Goal: Transaction & Acquisition: Purchase product/service

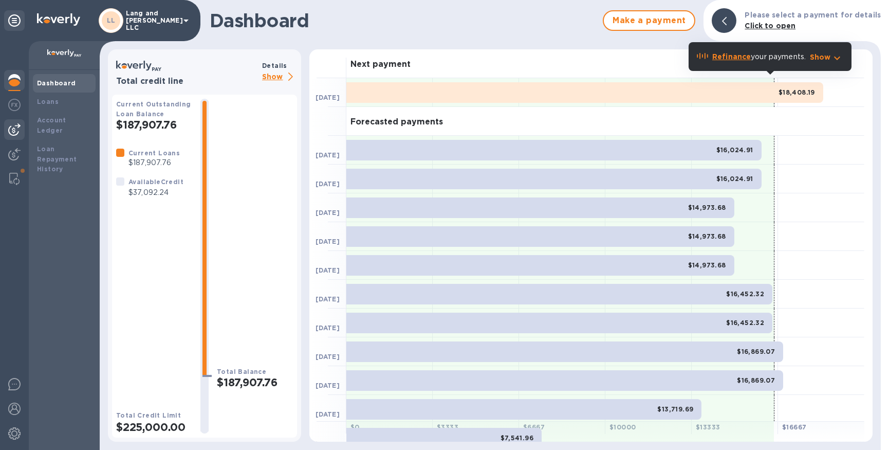
click at [17, 133] on img at bounding box center [14, 129] width 12 height 12
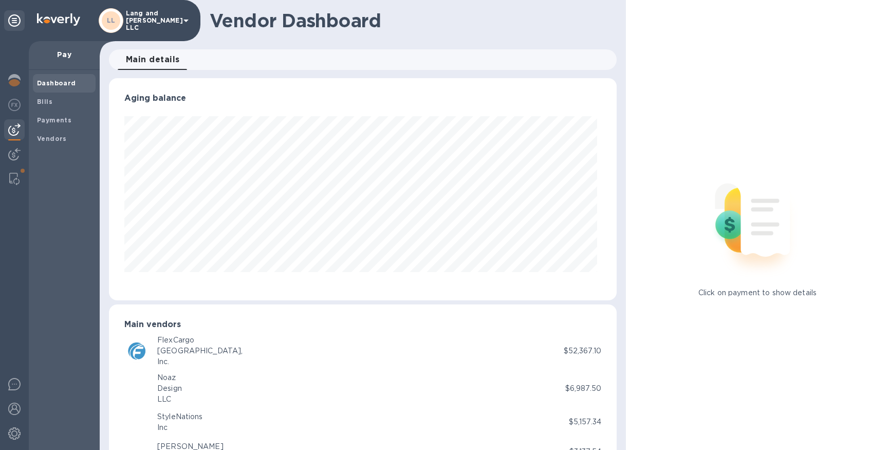
scroll to position [222, 504]
click at [52, 120] on b "Payments" at bounding box center [54, 120] width 34 height 8
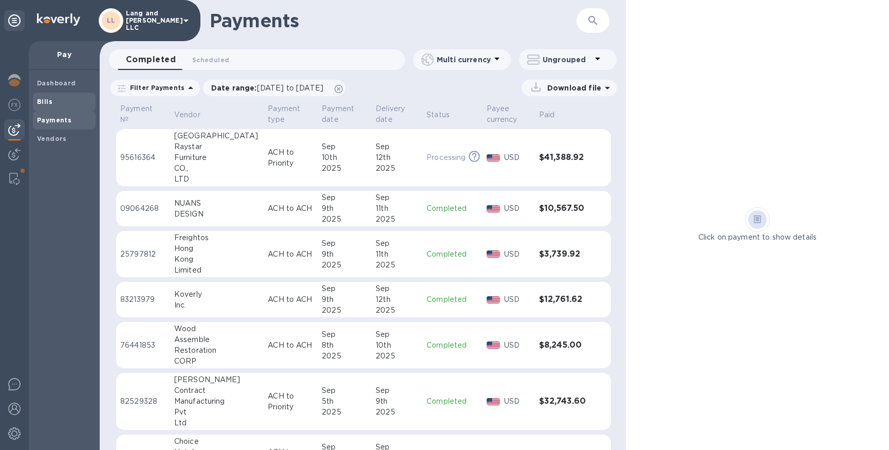
click at [69, 102] on span "Bills" at bounding box center [64, 102] width 54 height 10
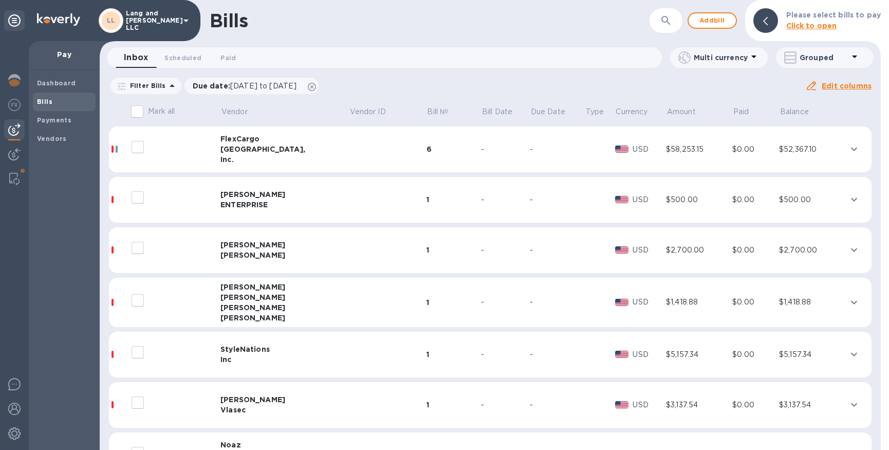
scroll to position [42, 0]
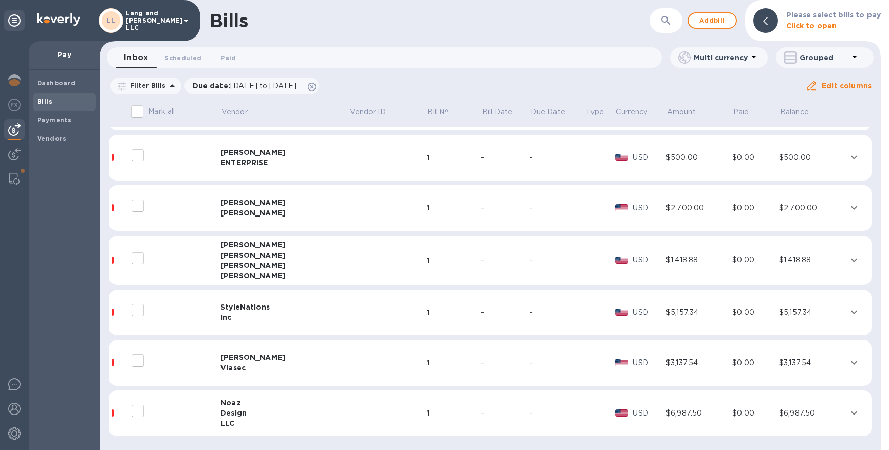
click at [287, 369] on div "Vlasec" at bounding box center [285, 367] width 129 height 10
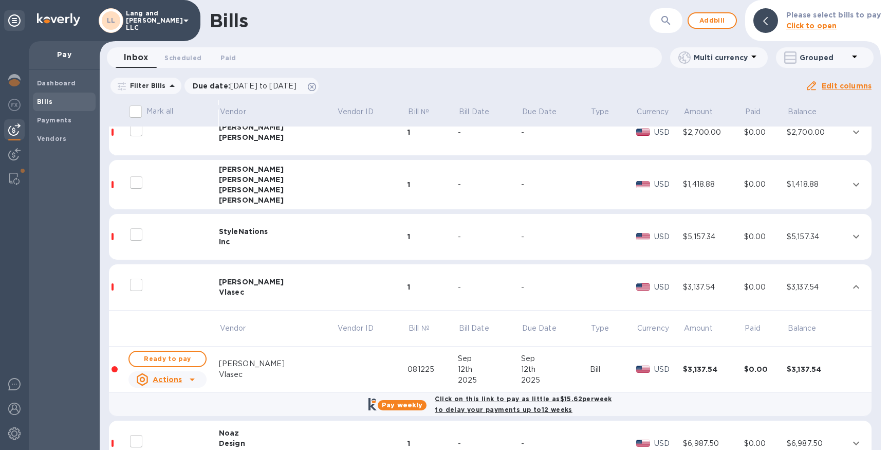
scroll to position [148, 0]
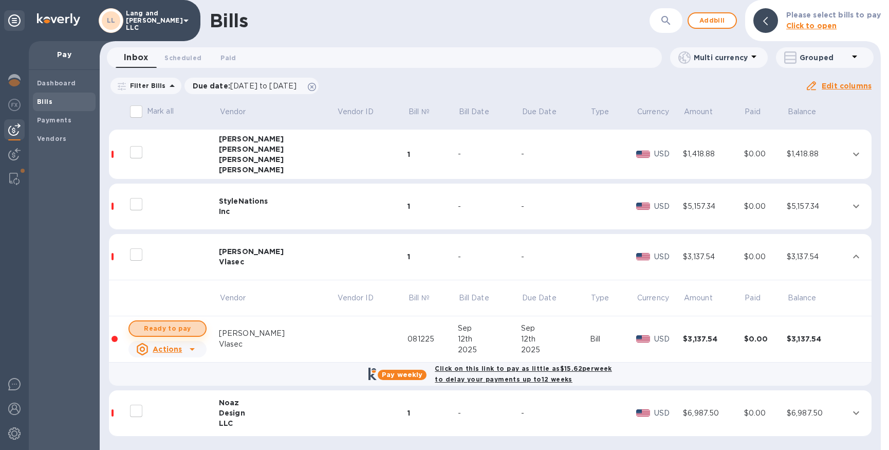
click at [190, 330] on span "Ready to pay" at bounding box center [168, 328] width 60 height 12
click at [190, 329] on span "Ready to pay" at bounding box center [168, 328] width 60 height 12
checkbox input "true"
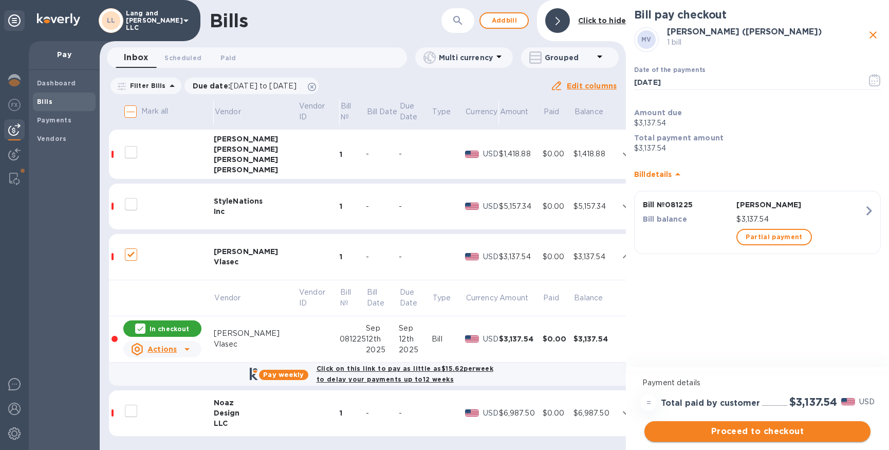
click at [774, 430] on span "Proceed to checkout" at bounding box center [758, 431] width 210 height 12
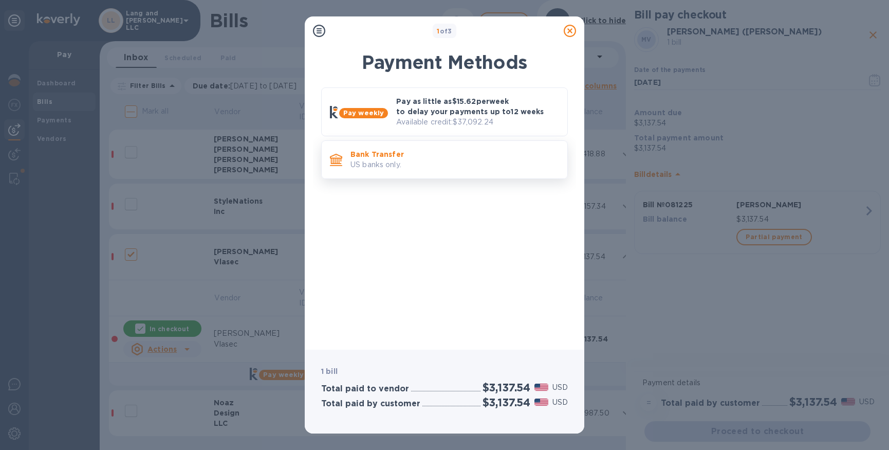
click at [415, 165] on p "US banks only." at bounding box center [455, 164] width 209 height 11
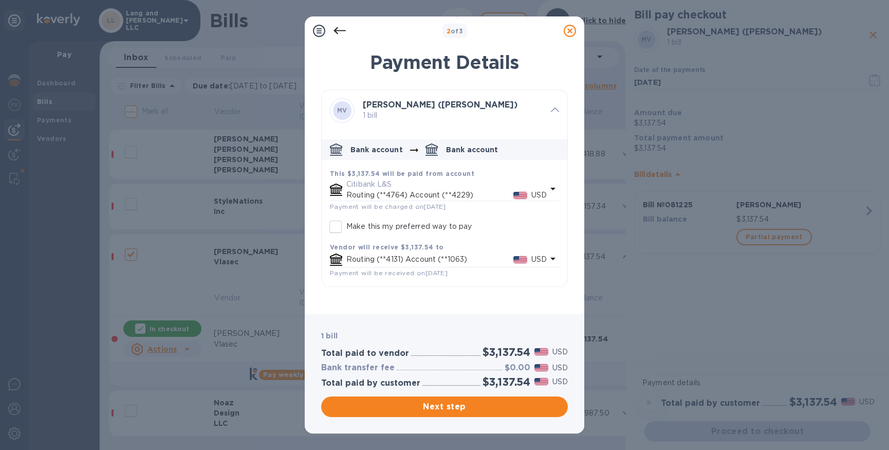
click at [434, 241] on div "Vendor will receive $3,137.54 to Routing (**4131) Account (**1063) USD Payment …" at bounding box center [444, 259] width 237 height 45
click at [397, 252] on div "Routing (**4131) Account (**1063) USD" at bounding box center [446, 259] width 205 height 15
click at [370, 289] on input "default-method" at bounding box center [445, 287] width 169 height 15
click at [391, 151] on p "Bank account" at bounding box center [377, 149] width 52 height 10
click at [370, 188] on p "Citibank L&S" at bounding box center [446, 184] width 200 height 11
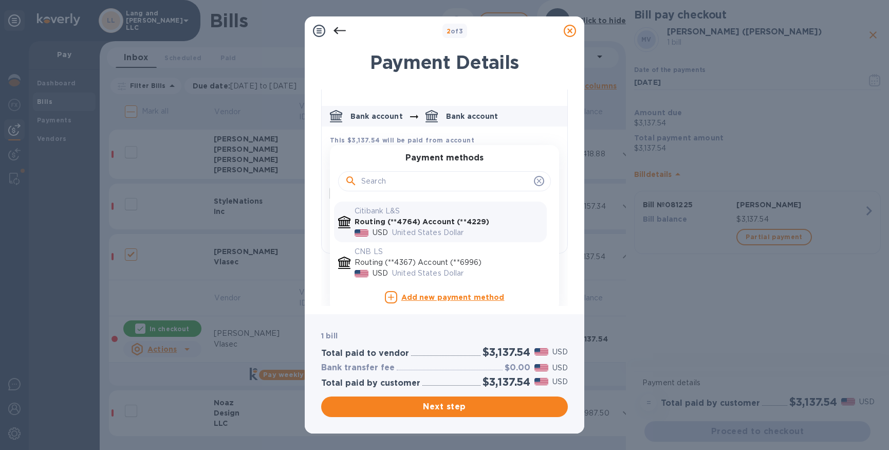
scroll to position [39, 0]
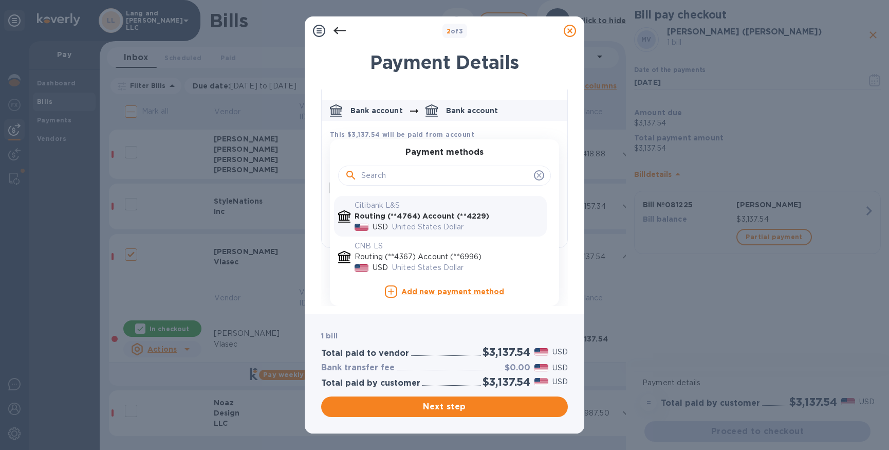
click at [403, 258] on p "Routing (**4367) Account (**6996)" at bounding box center [449, 256] width 188 height 11
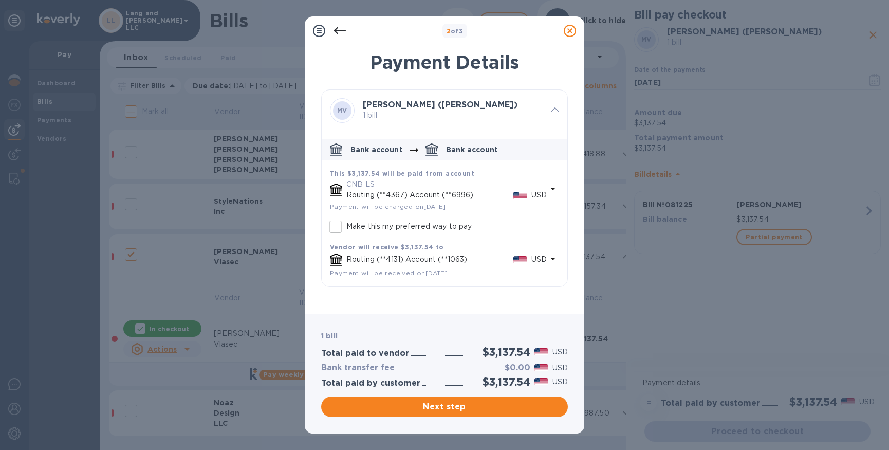
scroll to position [0, 0]
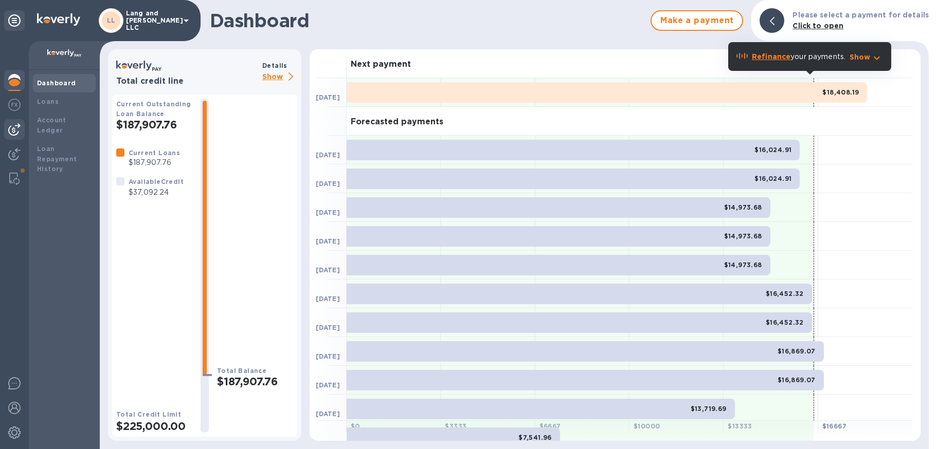
click at [12, 128] on img at bounding box center [14, 129] width 12 height 12
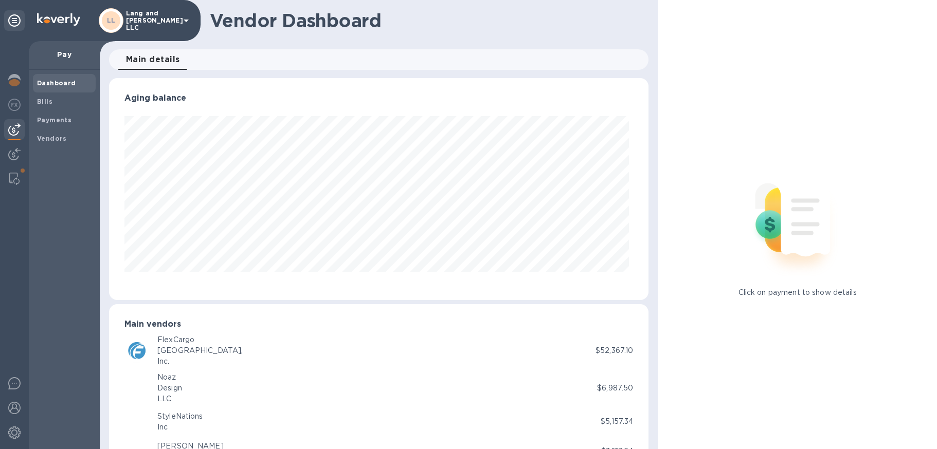
scroll to position [222, 536]
click at [56, 118] on b "Payments" at bounding box center [54, 120] width 34 height 8
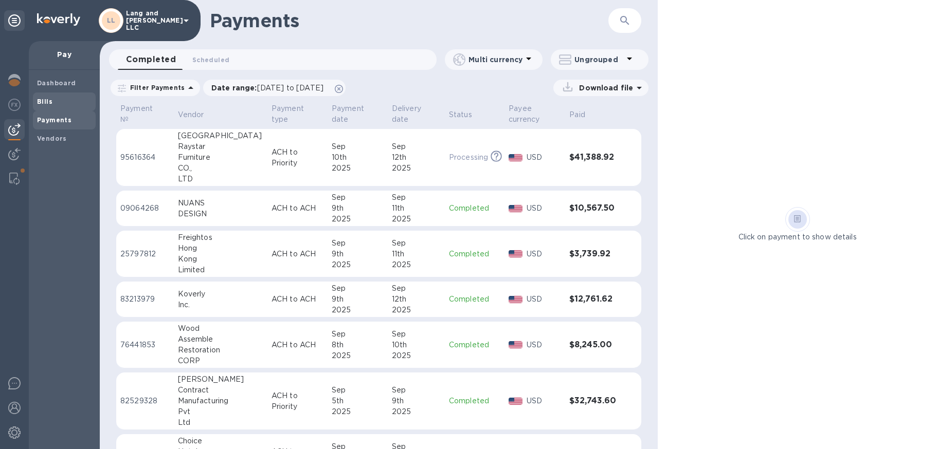
click at [65, 104] on span "Bills" at bounding box center [64, 102] width 54 height 10
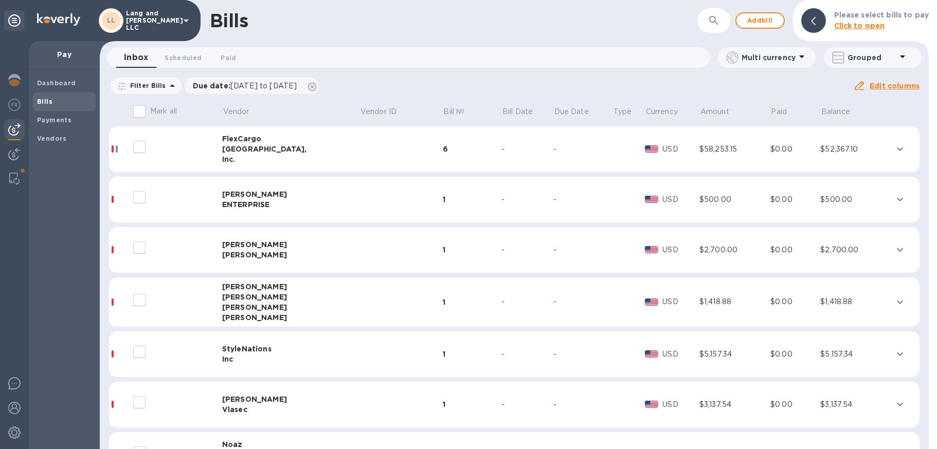
scroll to position [43, 0]
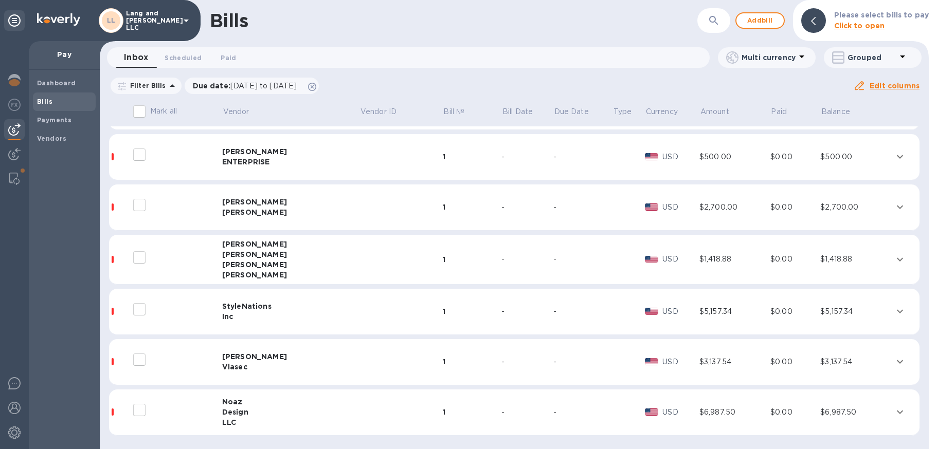
click at [268, 366] on div "Vlasec" at bounding box center [290, 367] width 137 height 10
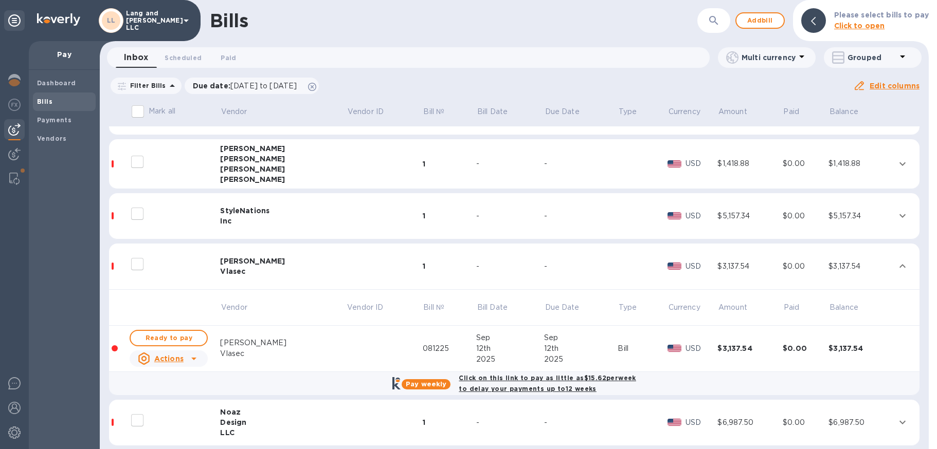
scroll to position [149, 0]
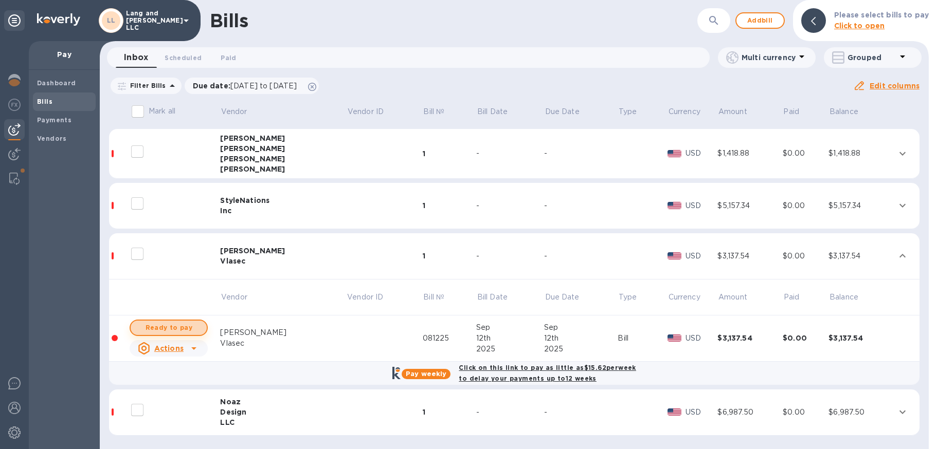
click at [177, 326] on span "Ready to pay" at bounding box center [169, 328] width 60 height 12
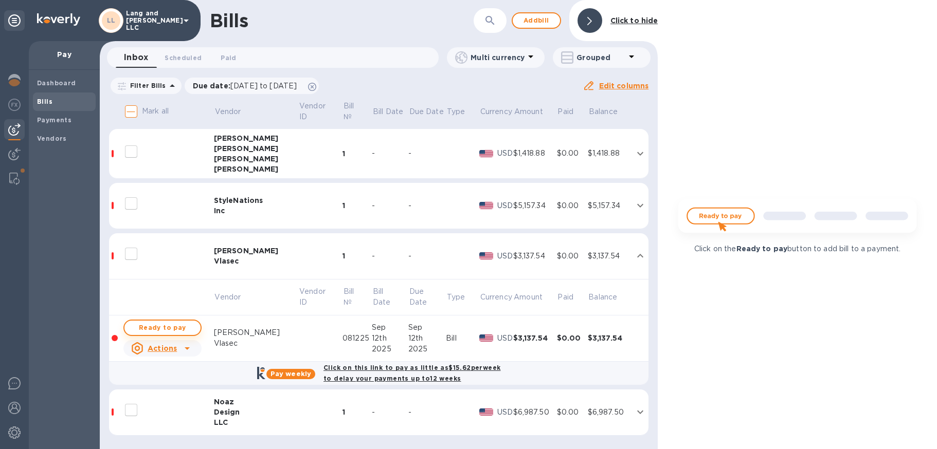
checkbox input "true"
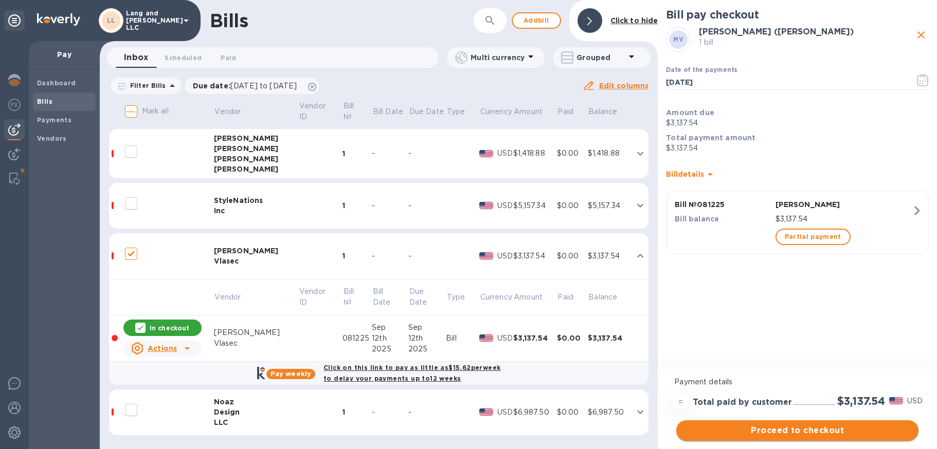
click at [755, 430] on span "Proceed to checkout" at bounding box center [797, 431] width 226 height 12
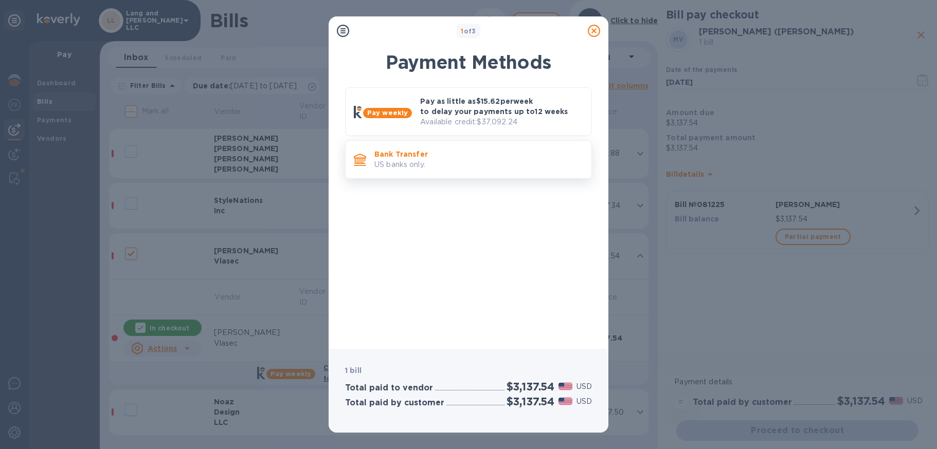
click at [443, 155] on p "Bank Transfer" at bounding box center [478, 154] width 209 height 10
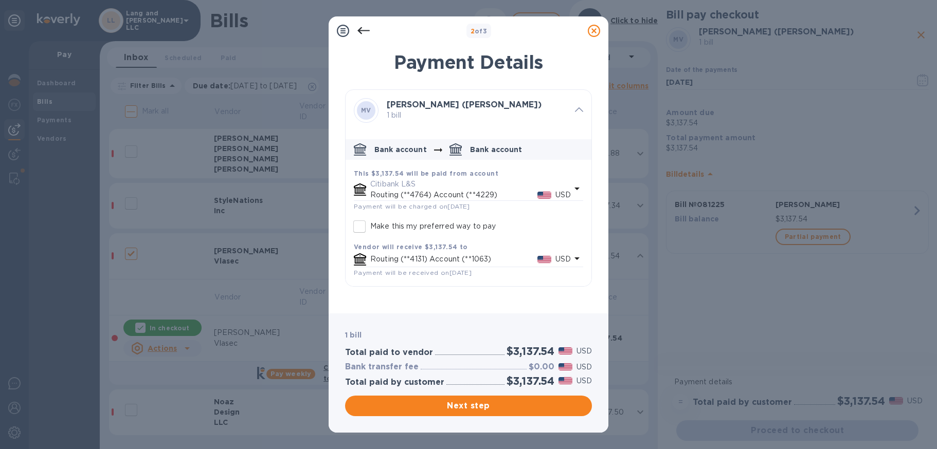
click at [400, 190] on p "Routing (**4764) Account (**4229)" at bounding box center [453, 195] width 167 height 11
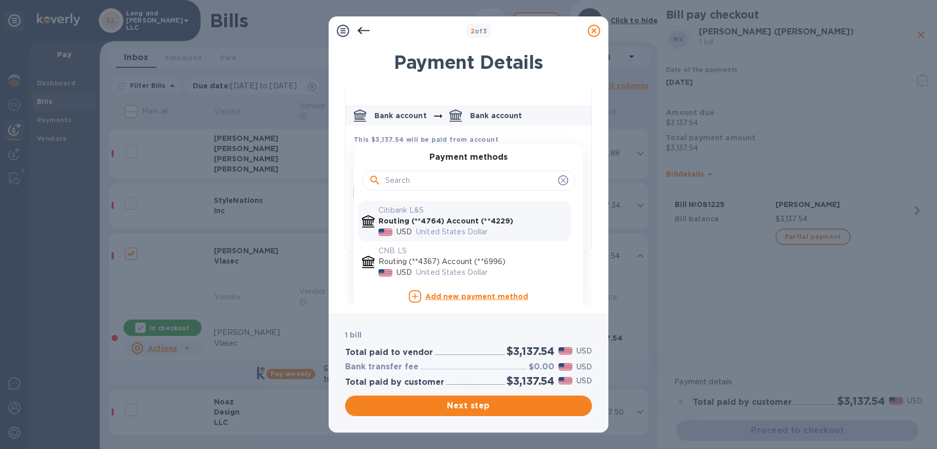
scroll to position [40, 0]
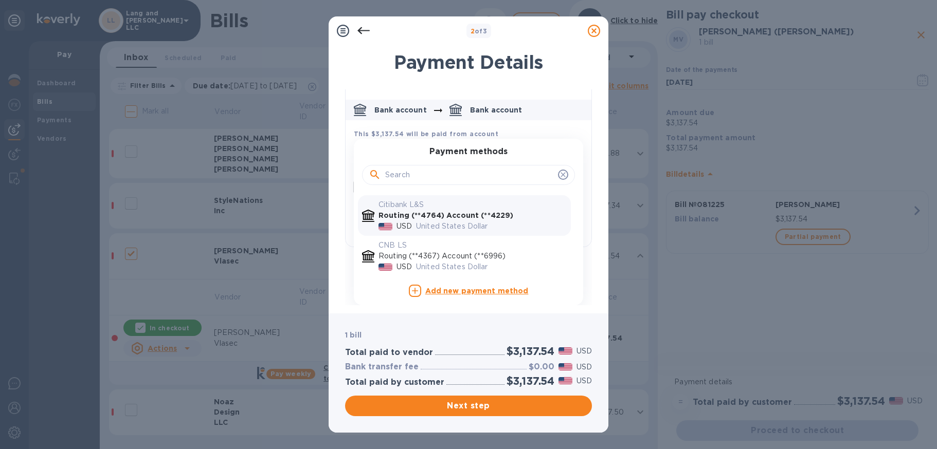
click at [414, 257] on p "Routing (**4367) Account (**6996)" at bounding box center [472, 256] width 188 height 11
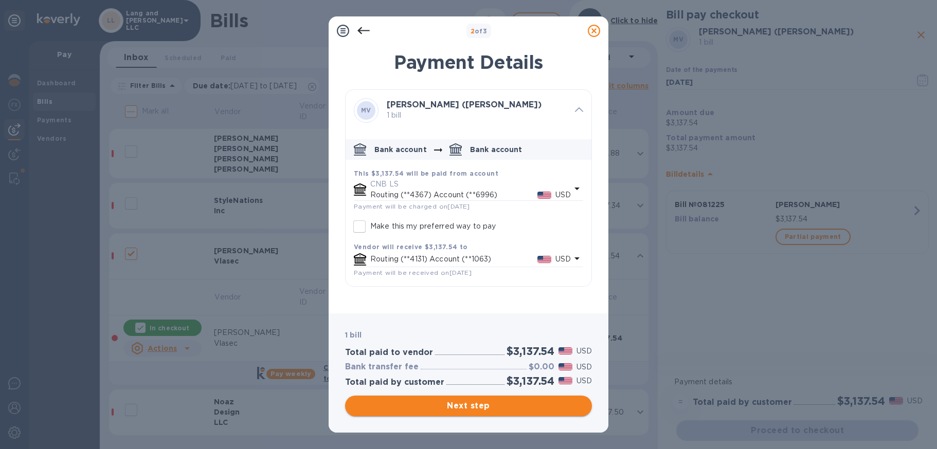
click at [465, 406] on span "Next step" at bounding box center [468, 406] width 230 height 12
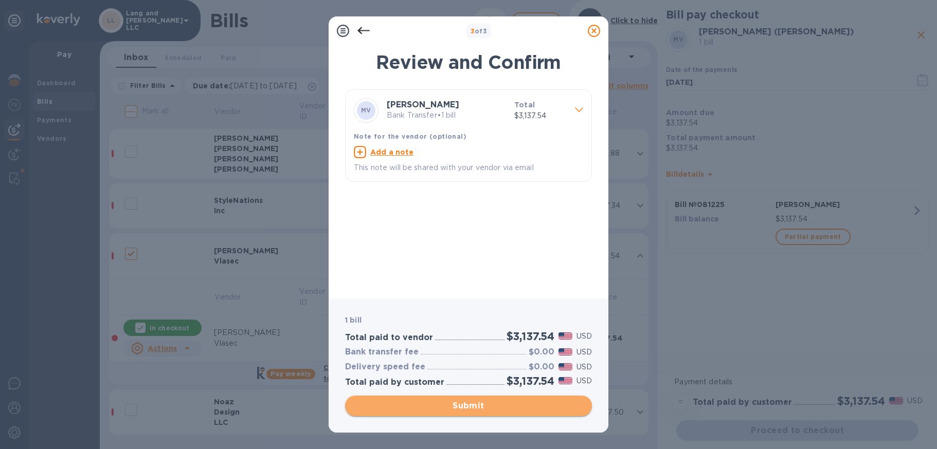
click at [463, 407] on span "Submit" at bounding box center [468, 406] width 230 height 12
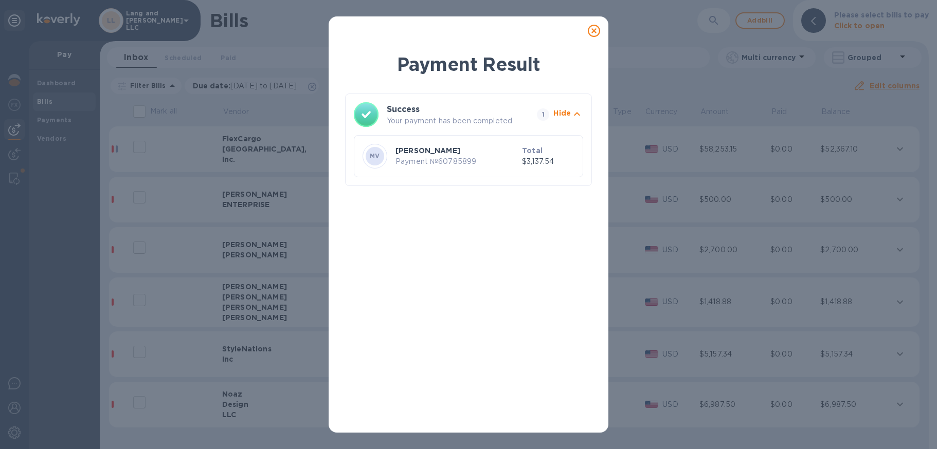
click at [594, 31] on icon at bounding box center [594, 31] width 12 height 12
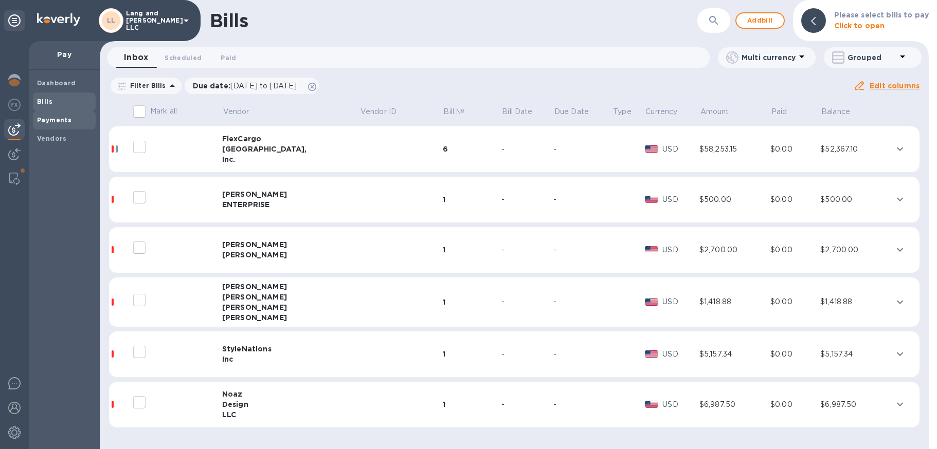
click at [56, 125] on div "Payments" at bounding box center [64, 120] width 63 height 19
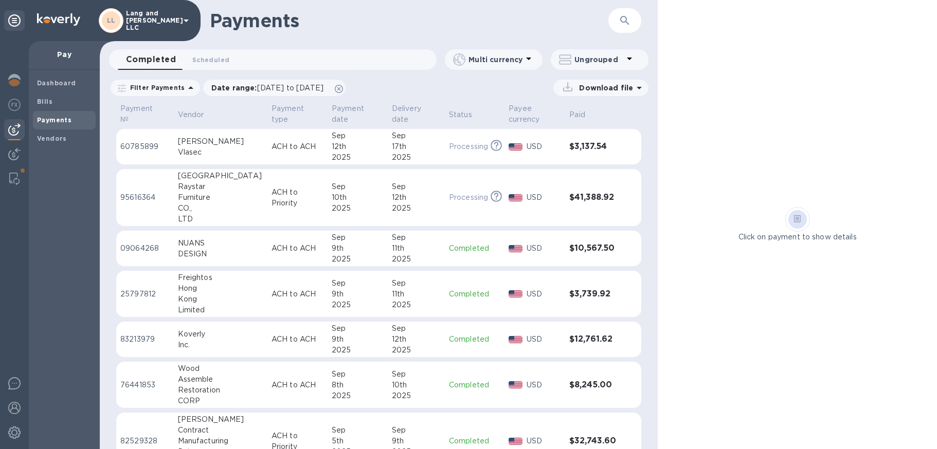
click at [267, 154] on td "ACH to ACH" at bounding box center [297, 147] width 60 height 36
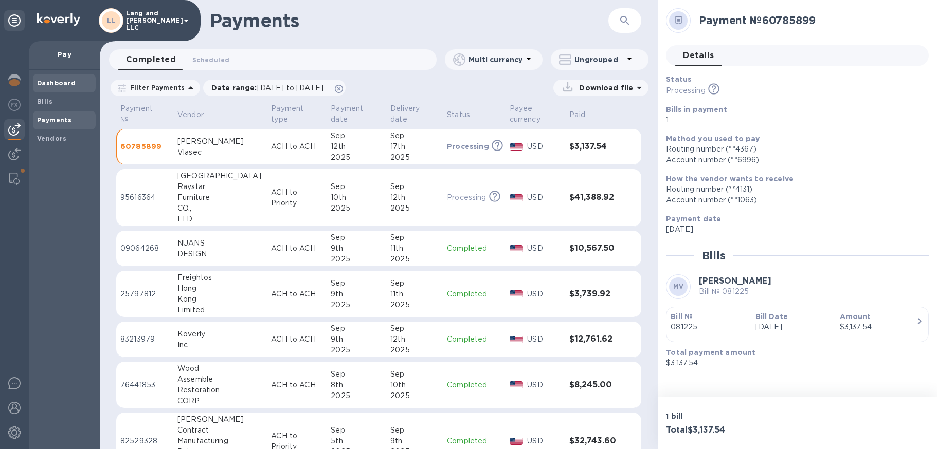
click at [65, 85] on b "Dashboard" at bounding box center [56, 83] width 39 height 8
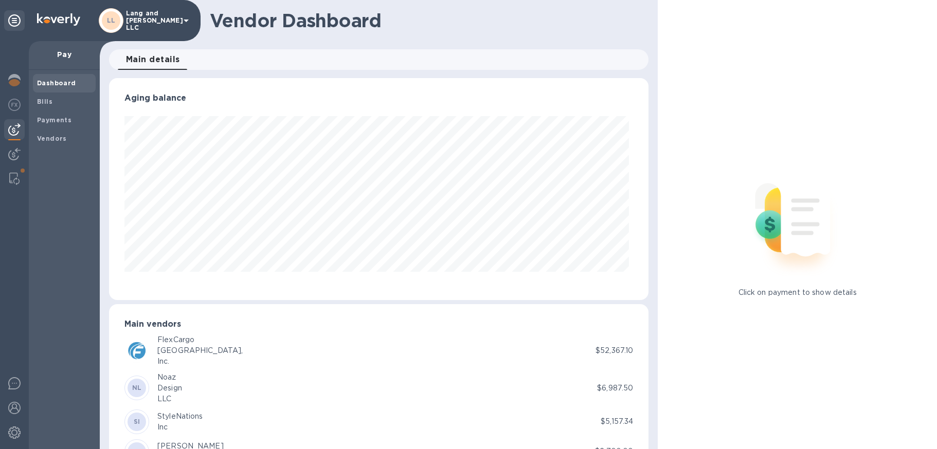
scroll to position [222, 536]
click at [20, 83] on img at bounding box center [14, 80] width 12 height 12
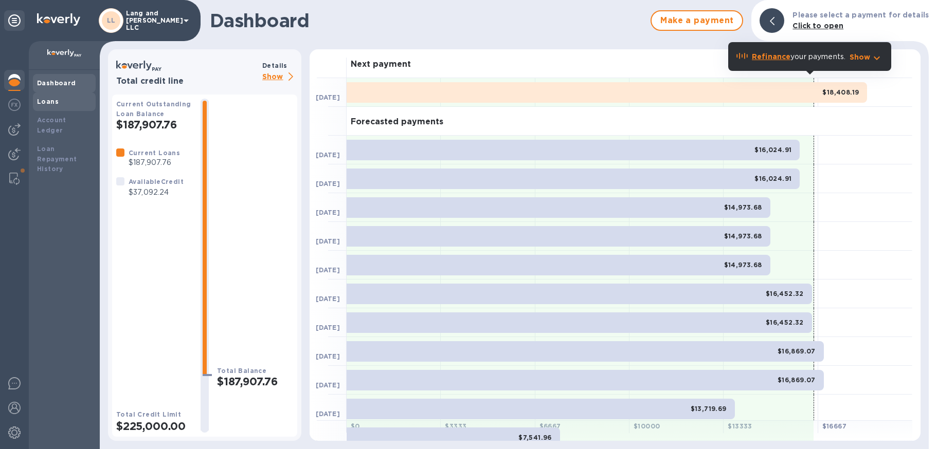
click at [47, 104] on b "Loans" at bounding box center [48, 102] width 22 height 8
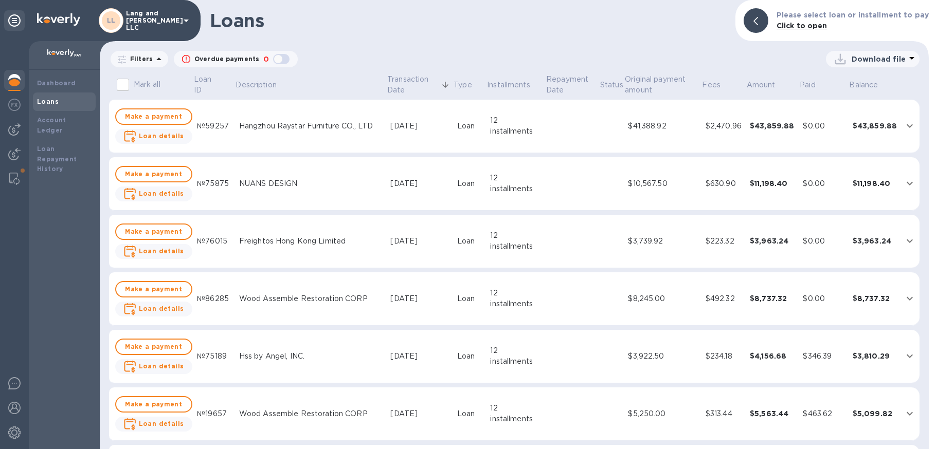
drag, startPoint x: 13, startPoint y: 85, endPoint x: 28, endPoint y: 112, distance: 30.6
click at [13, 85] on img at bounding box center [14, 80] width 12 height 12
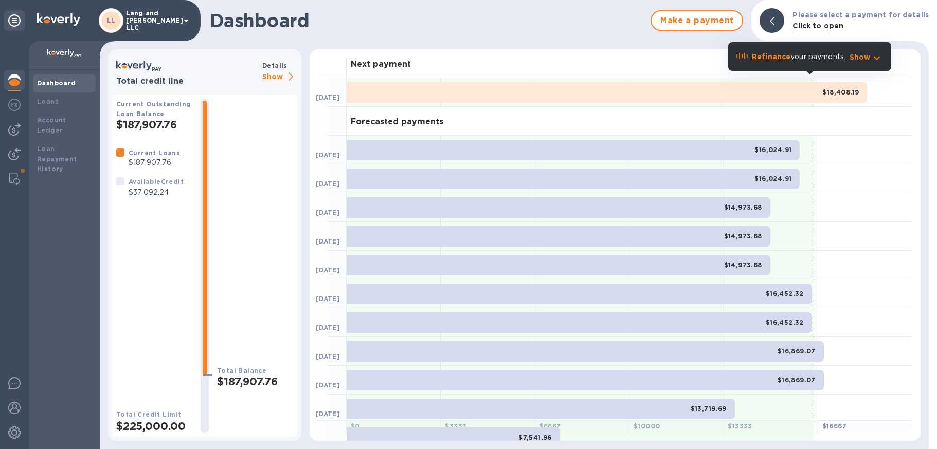
scroll to position [1, 0]
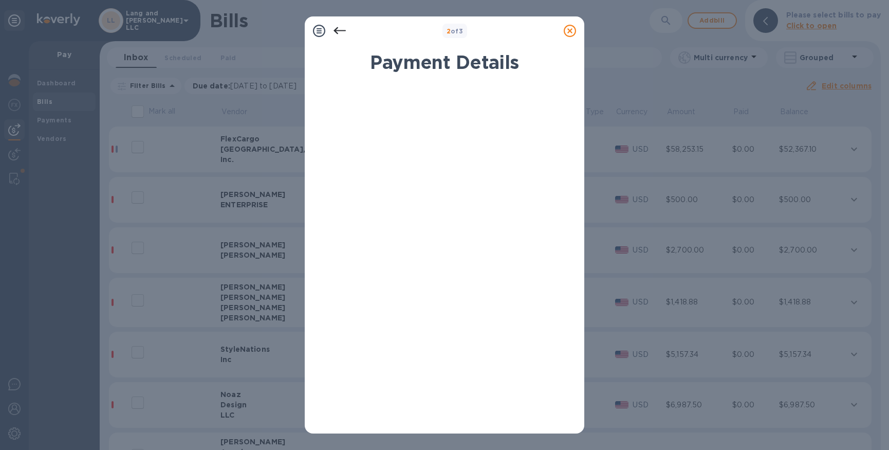
click at [574, 31] on icon at bounding box center [570, 31] width 12 height 12
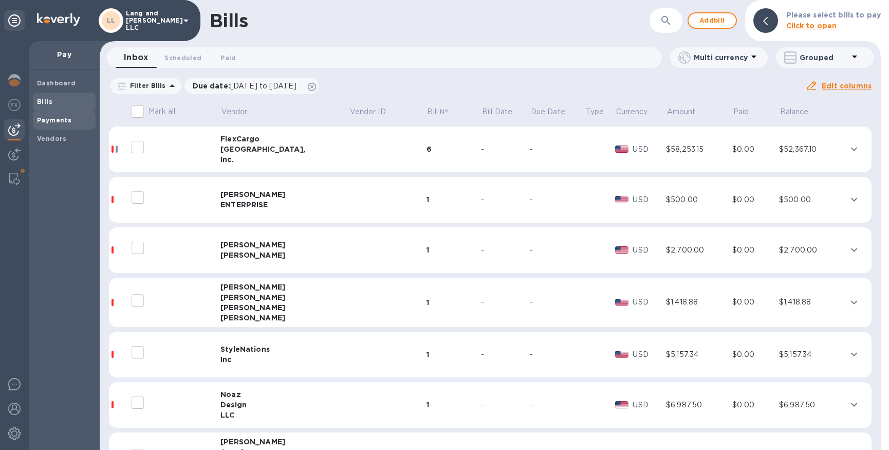
click at [80, 125] on span "Payments" at bounding box center [64, 120] width 54 height 10
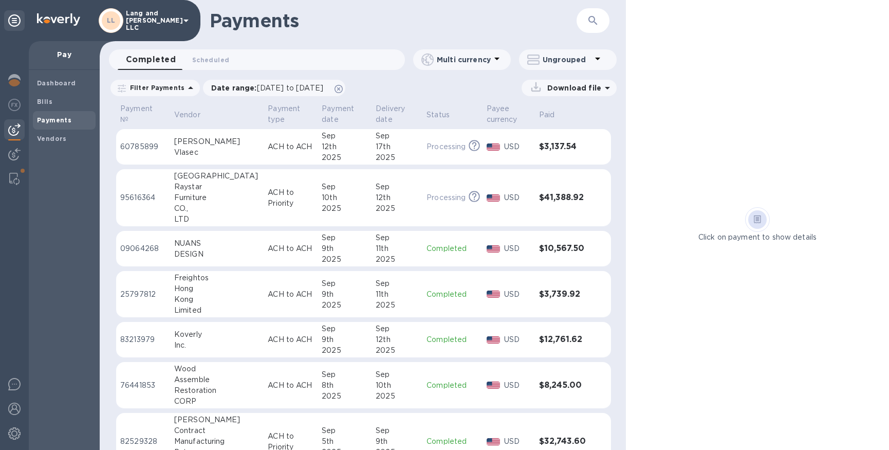
click at [322, 159] on div "2025" at bounding box center [345, 157] width 46 height 11
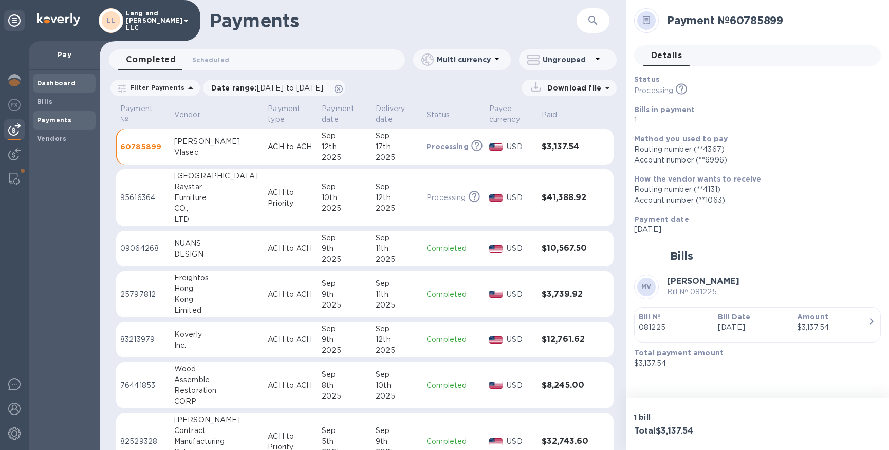
click at [51, 84] on b "Dashboard" at bounding box center [56, 83] width 39 height 8
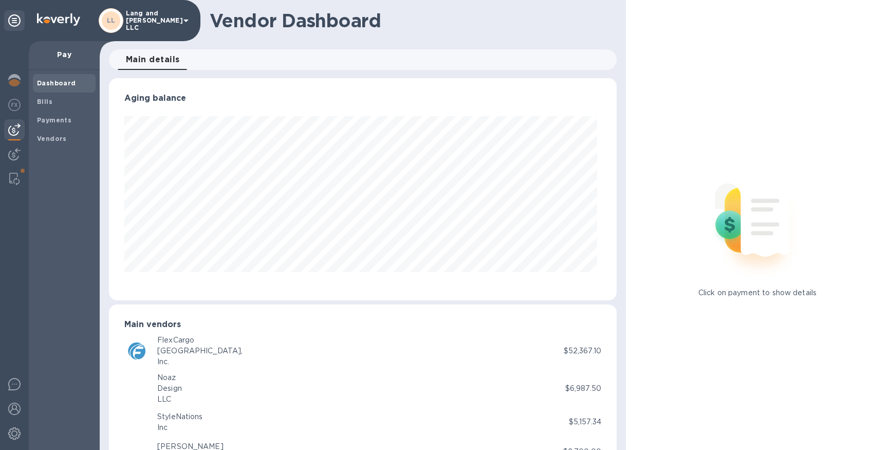
scroll to position [222, 504]
click at [17, 83] on img at bounding box center [14, 80] width 12 height 12
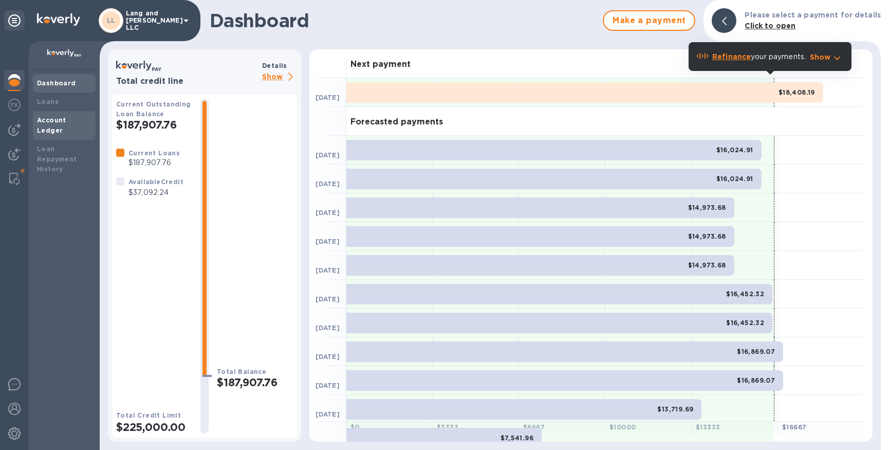
click at [56, 125] on div "Account Ledger" at bounding box center [64, 125] width 54 height 21
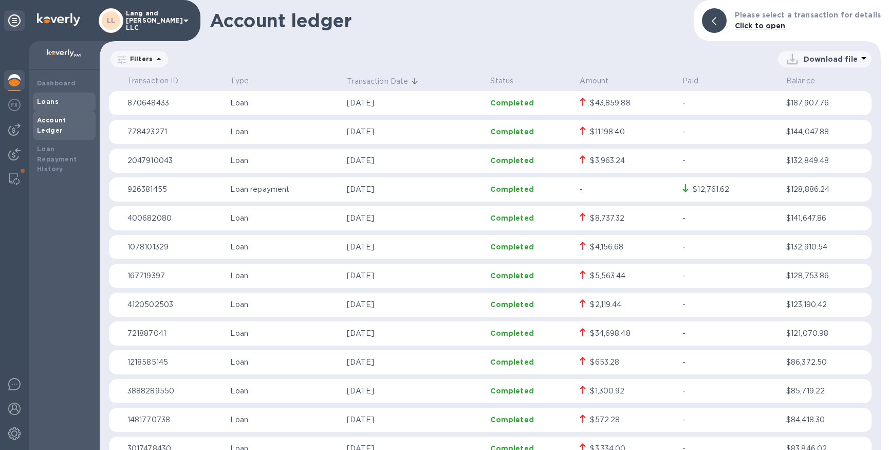
click at [50, 101] on b "Loans" at bounding box center [48, 102] width 22 height 8
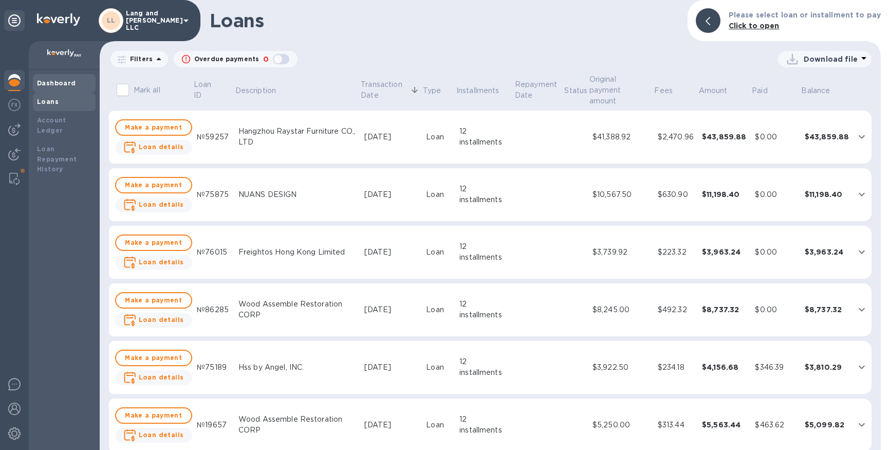
click at [61, 85] on b "Dashboard" at bounding box center [56, 83] width 39 height 8
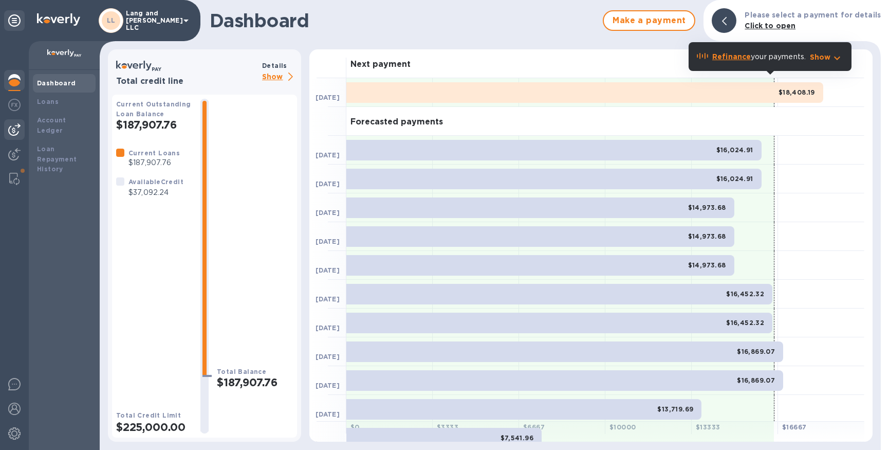
click at [18, 129] on img at bounding box center [14, 129] width 12 height 12
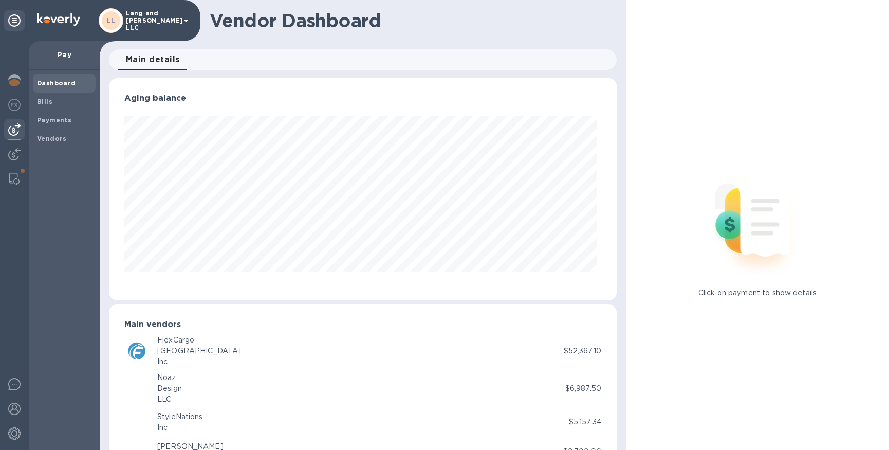
scroll to position [222, 504]
click at [50, 107] on div "Bills" at bounding box center [64, 102] width 63 height 19
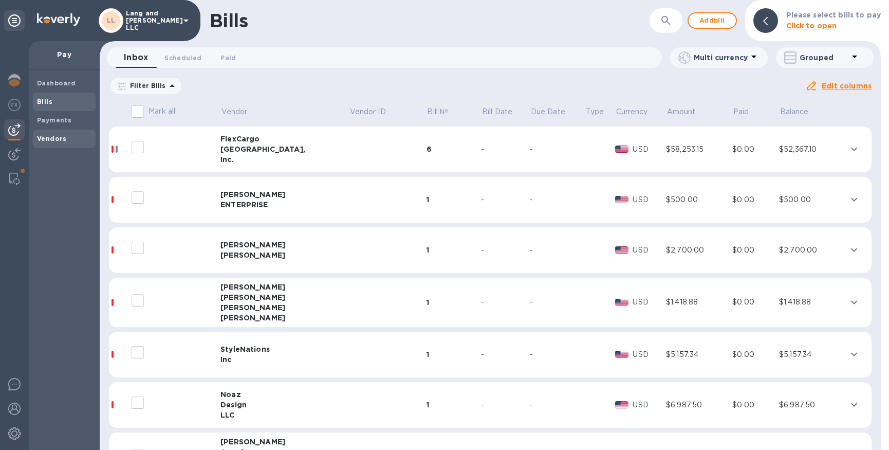
click at [55, 136] on b "Vendors" at bounding box center [52, 139] width 30 height 8
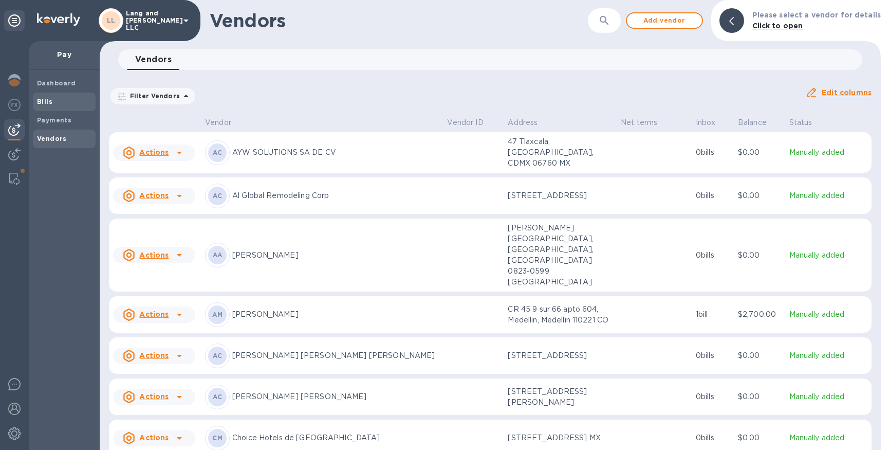
click at [50, 98] on b "Bills" at bounding box center [44, 102] width 15 height 8
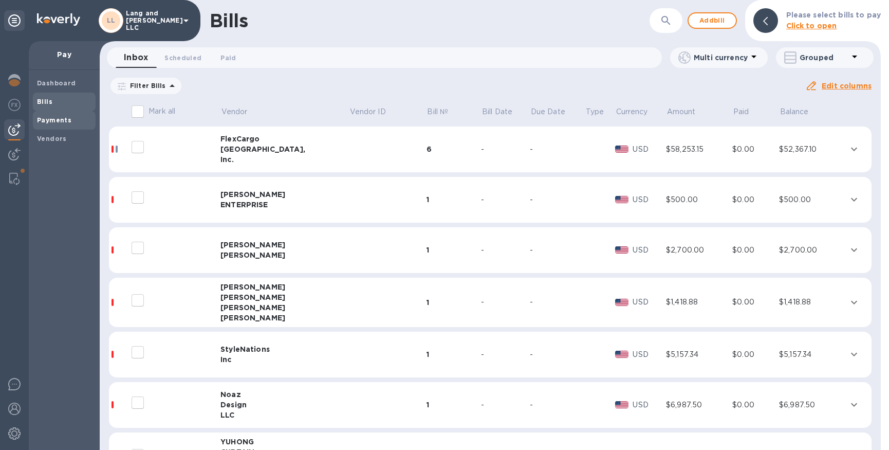
click at [54, 120] on b "Payments" at bounding box center [54, 120] width 34 height 8
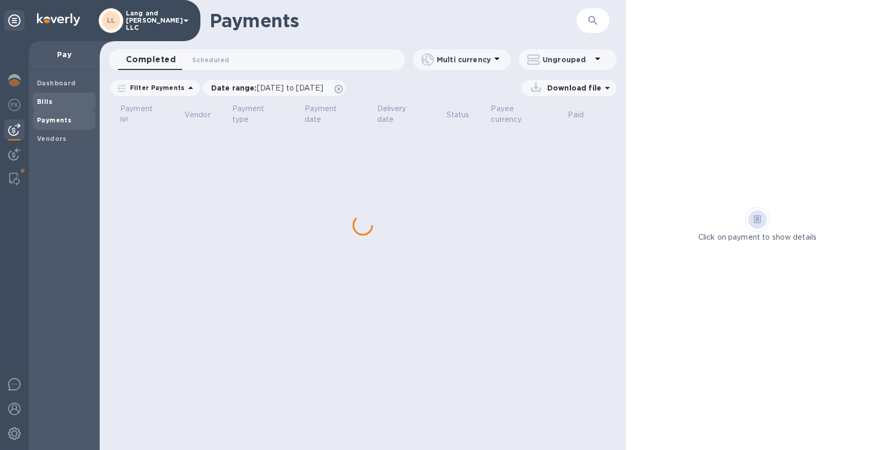
click at [54, 108] on div "Bills" at bounding box center [64, 102] width 63 height 19
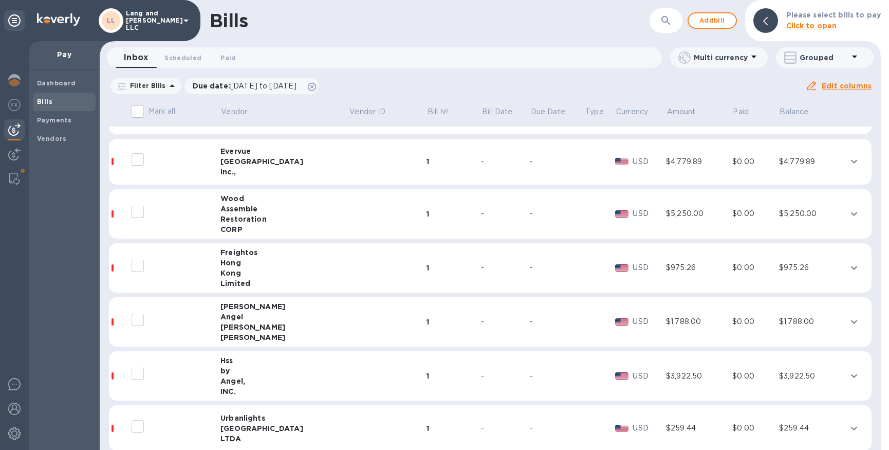
scroll to position [413, 0]
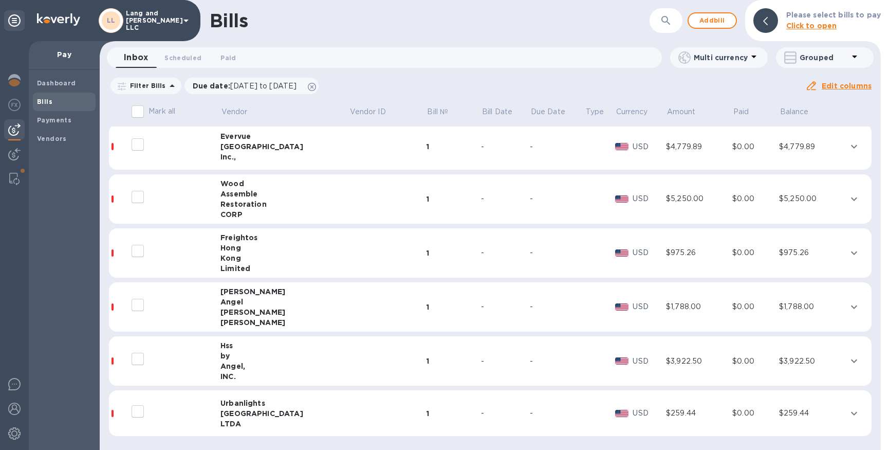
click at [242, 249] on div "Hong" at bounding box center [285, 248] width 129 height 10
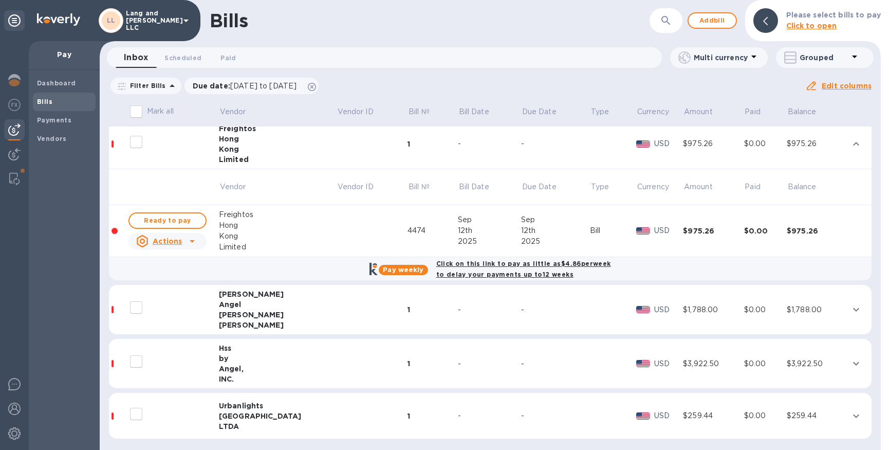
scroll to position [524, 0]
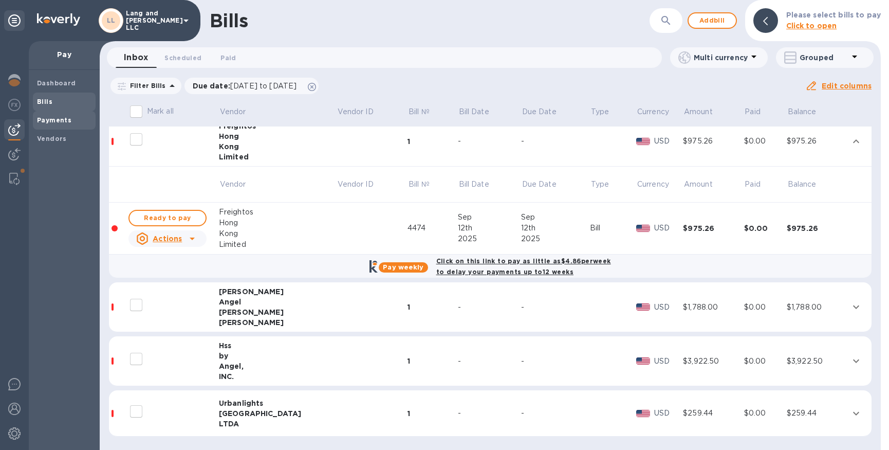
click at [58, 121] on b "Payments" at bounding box center [54, 120] width 34 height 8
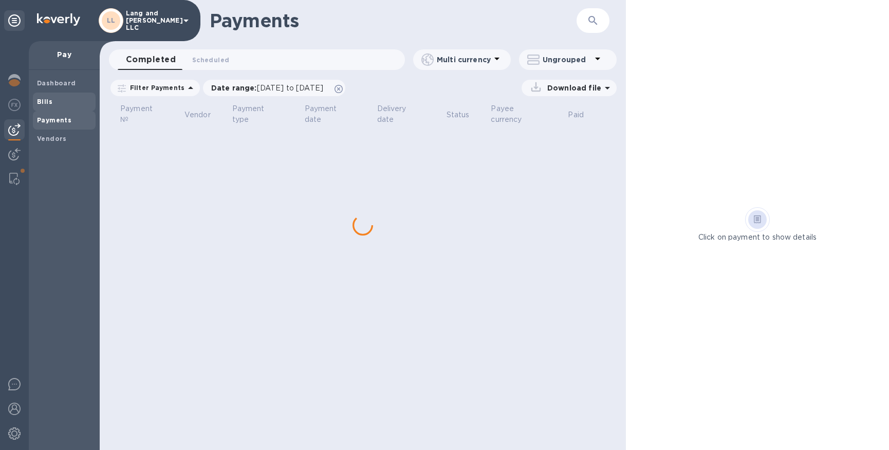
click at [57, 105] on span "Bills" at bounding box center [64, 102] width 54 height 10
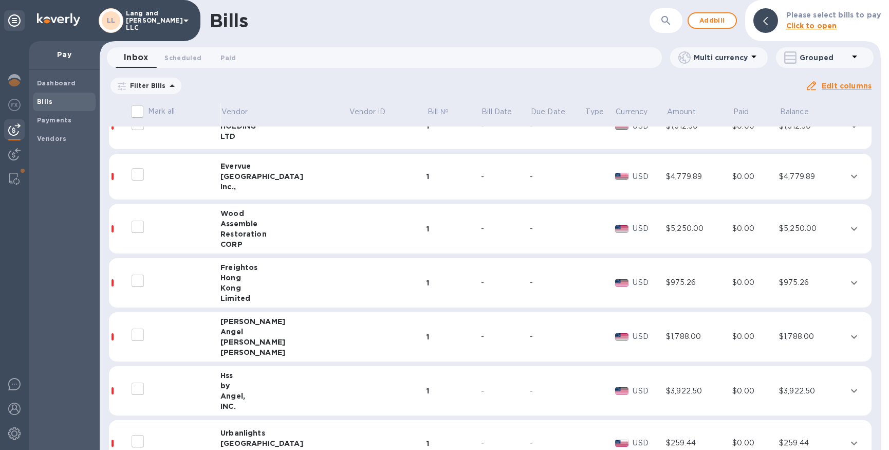
scroll to position [384, 0]
click at [266, 282] on div "Kong" at bounding box center [285, 287] width 129 height 10
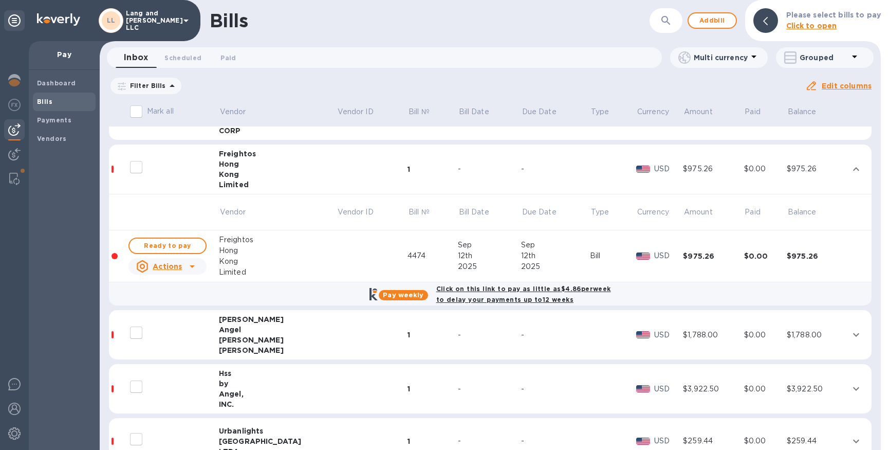
scroll to position [500, 0]
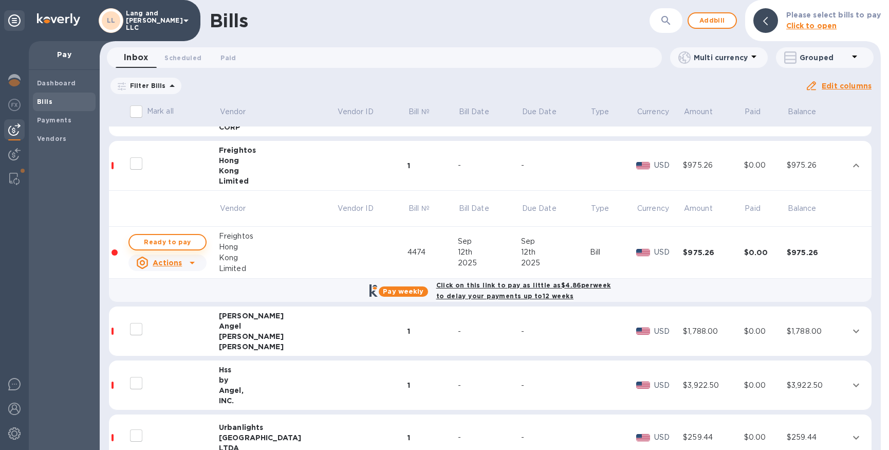
click at [177, 242] on span "Ready to pay" at bounding box center [168, 242] width 60 height 12
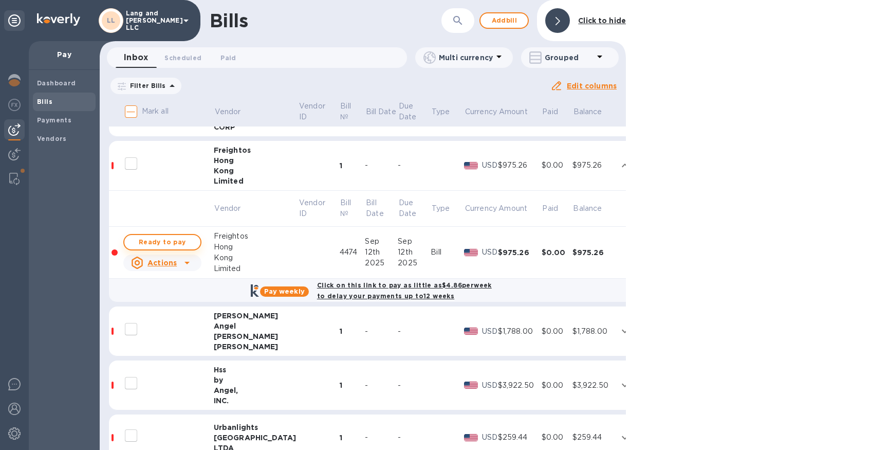
checkbox input "true"
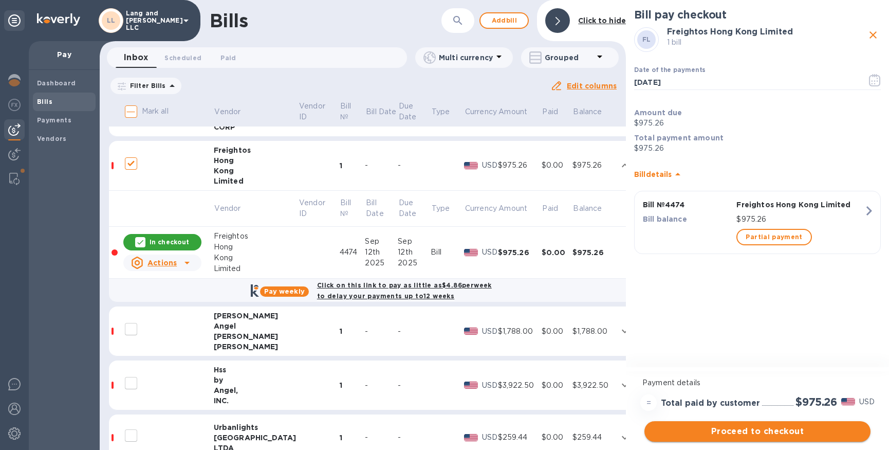
click at [755, 432] on span "Proceed to checkout" at bounding box center [758, 431] width 210 height 12
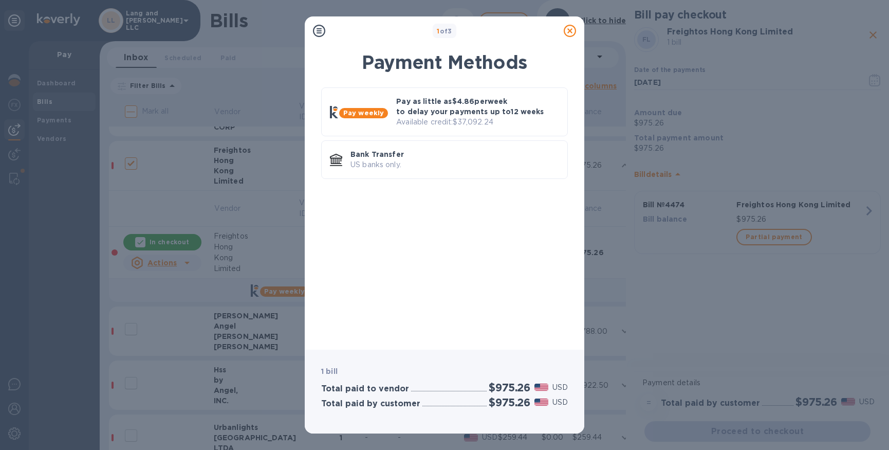
click at [568, 28] on icon at bounding box center [570, 31] width 12 height 12
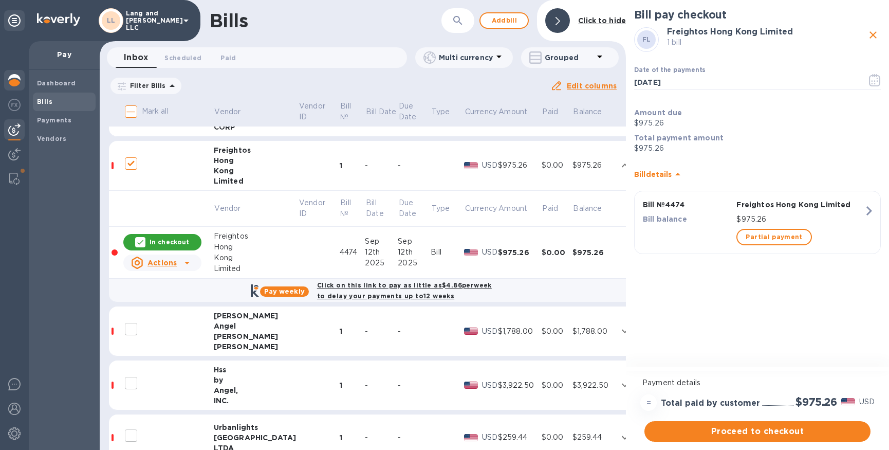
click at [19, 82] on img at bounding box center [14, 80] width 12 height 12
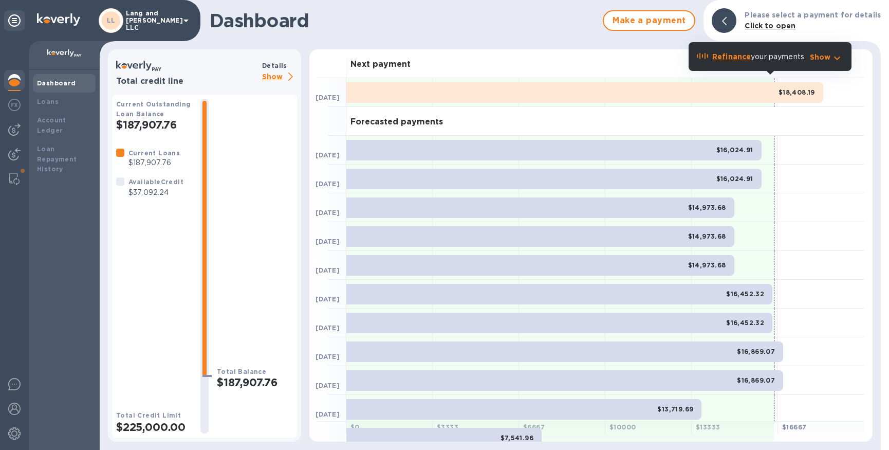
click at [271, 78] on p "Show" at bounding box center [279, 77] width 35 height 13
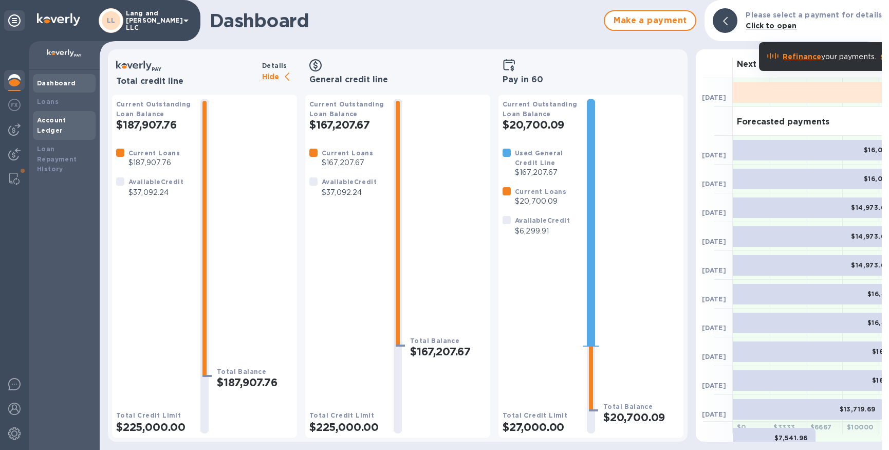
click at [51, 119] on b "Account Ledger" at bounding box center [51, 125] width 29 height 18
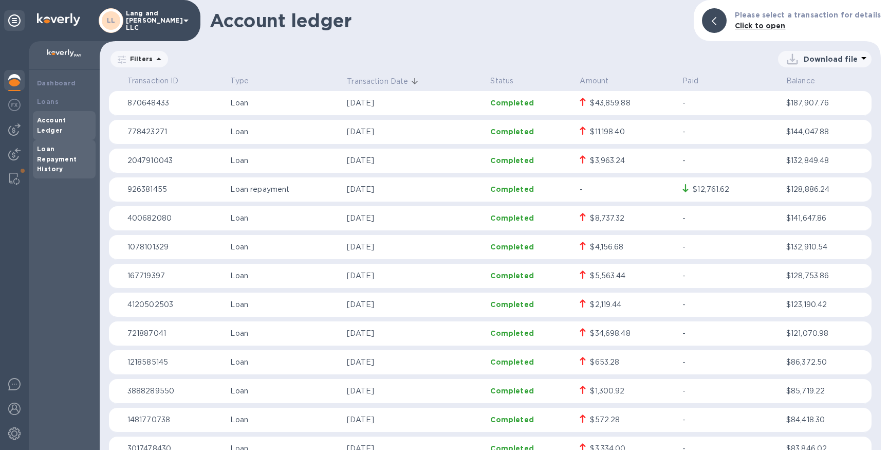
click at [50, 145] on b "Loan Repayment History" at bounding box center [57, 159] width 40 height 28
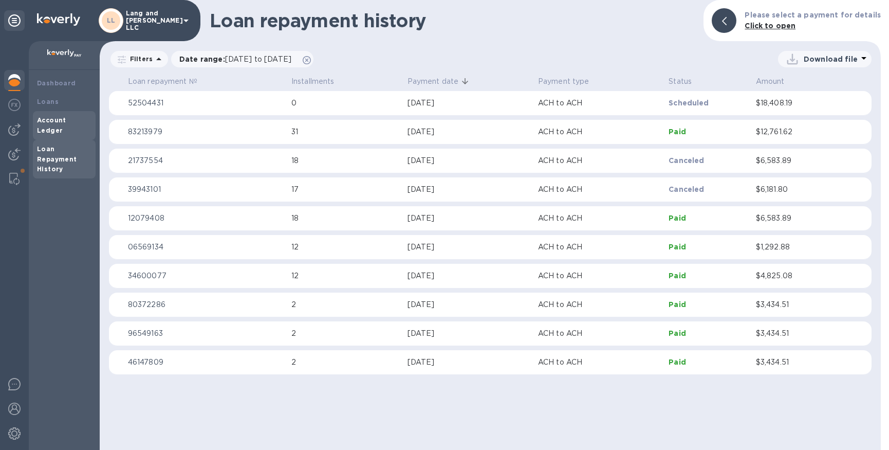
click at [66, 121] on b "Account Ledger" at bounding box center [51, 125] width 29 height 18
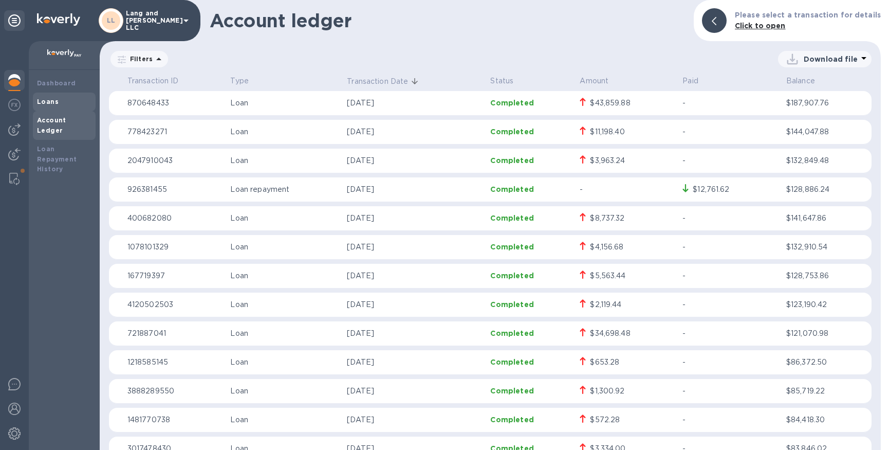
click at [70, 102] on div "Loans" at bounding box center [64, 102] width 54 height 10
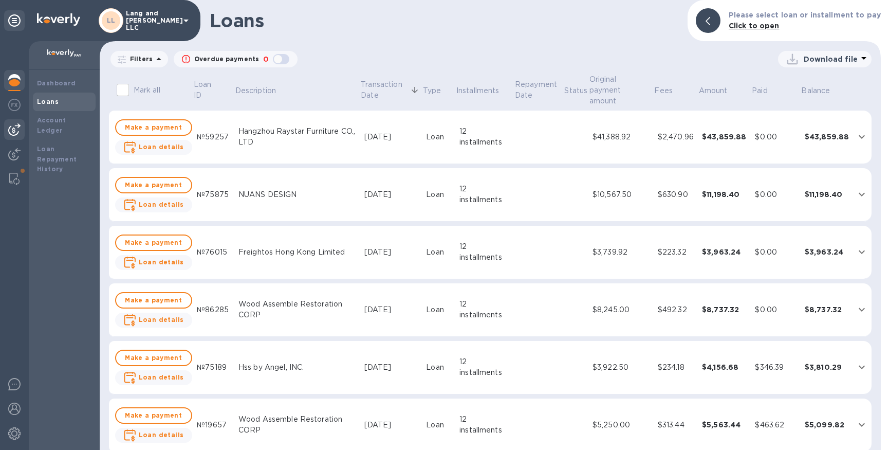
click at [19, 123] on img at bounding box center [14, 129] width 12 height 12
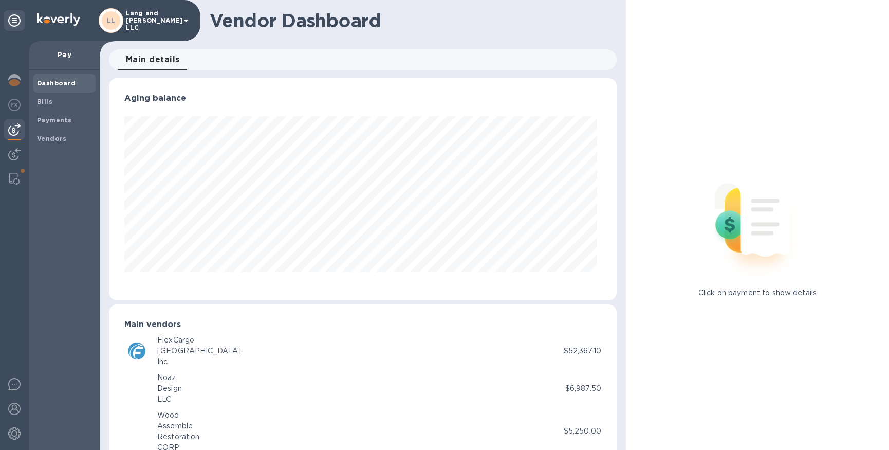
scroll to position [222, 504]
click at [54, 120] on b "Payments" at bounding box center [54, 120] width 34 height 8
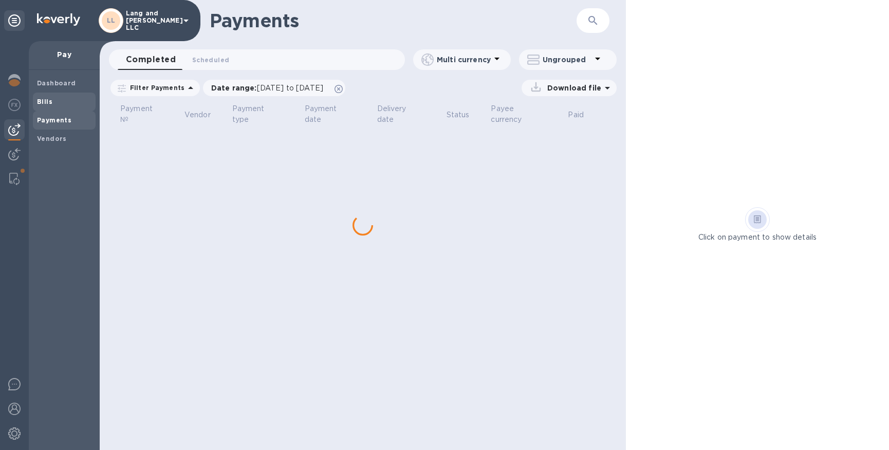
click at [46, 101] on b "Bills" at bounding box center [44, 102] width 15 height 8
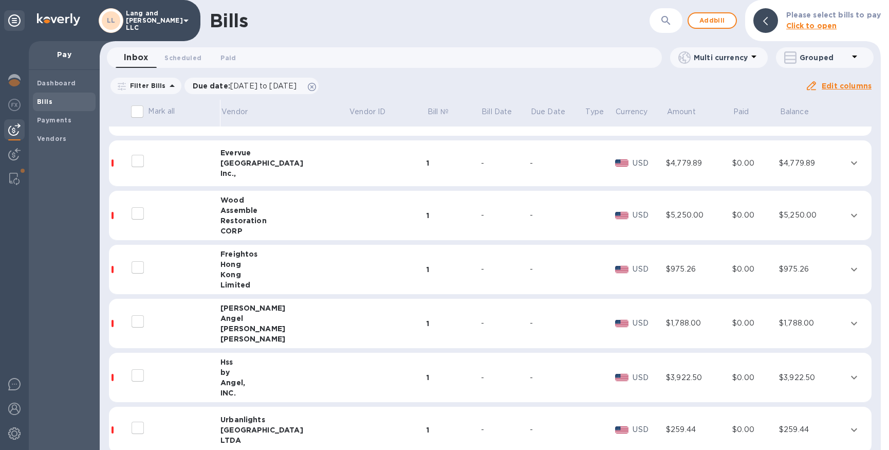
scroll to position [413, 0]
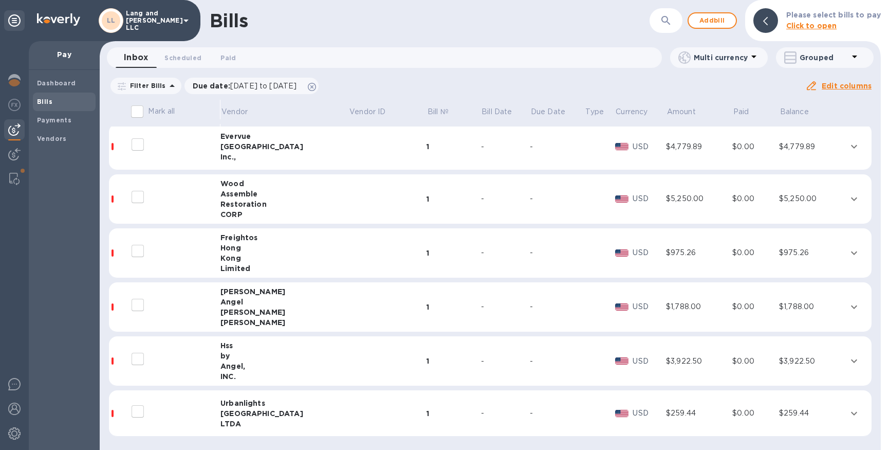
click at [288, 243] on div "Hong" at bounding box center [285, 248] width 129 height 10
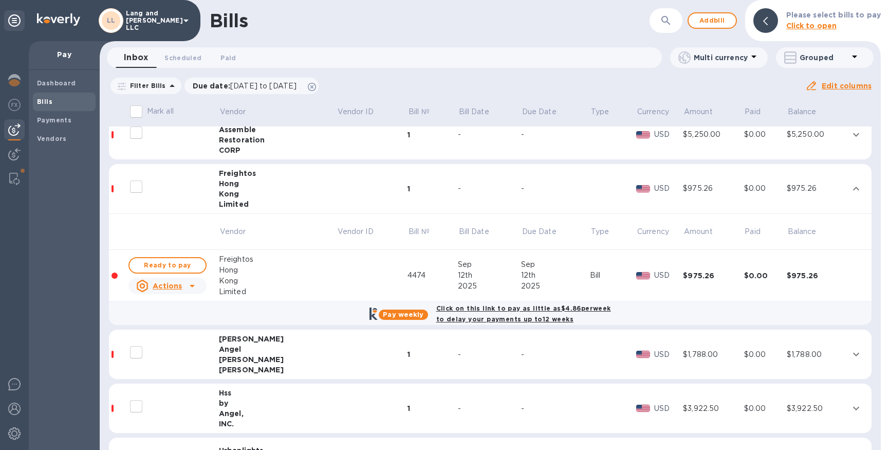
scroll to position [490, 0]
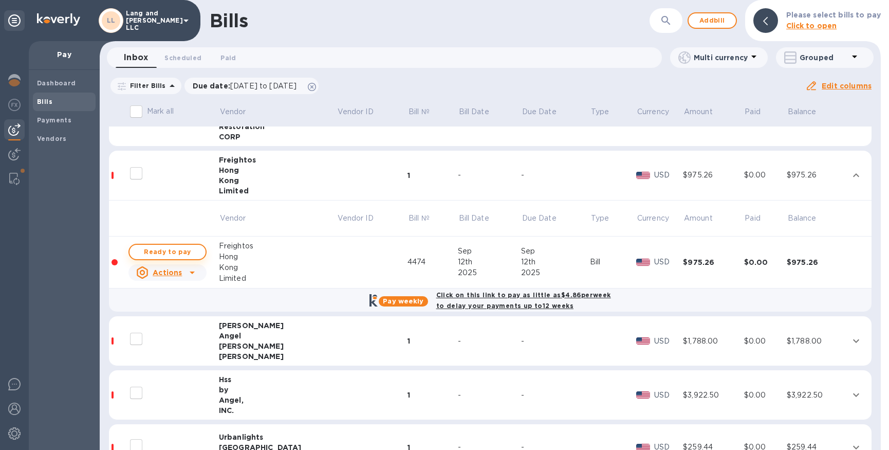
click at [187, 251] on span "Ready to pay" at bounding box center [168, 252] width 60 height 12
click at [172, 247] on span "Ready to pay" at bounding box center [168, 252] width 60 height 12
checkbox input "true"
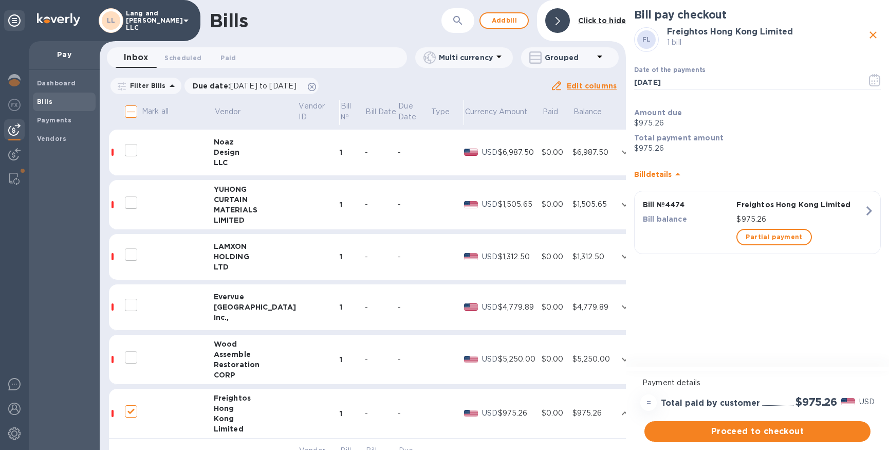
scroll to position [250, 0]
click at [365, 260] on div "-" at bounding box center [381, 258] width 33 height 11
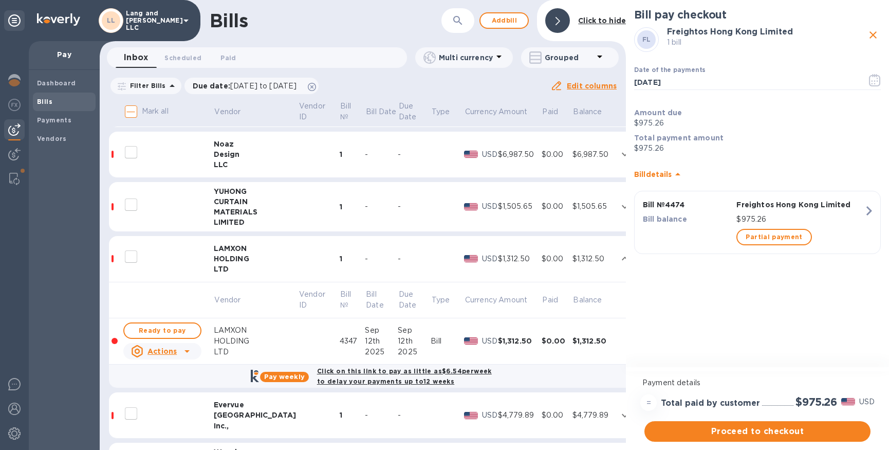
scroll to position [263, 0]
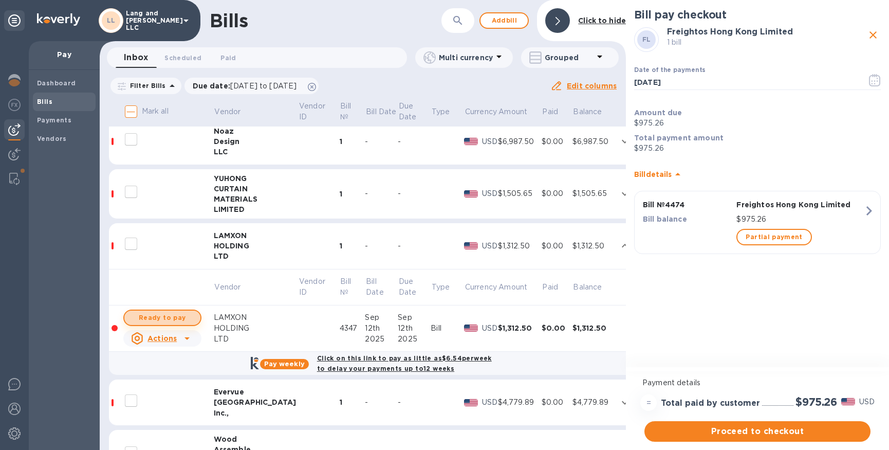
click at [167, 315] on span "Ready to pay" at bounding box center [163, 318] width 60 height 12
checkbox input "true"
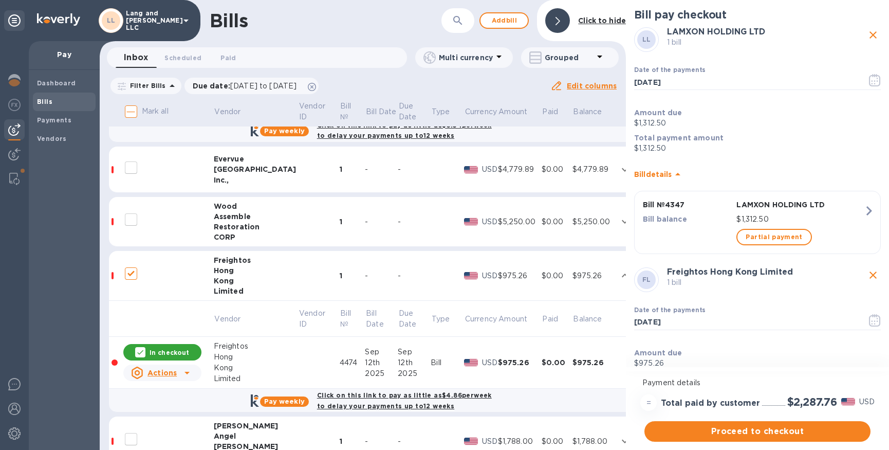
scroll to position [499, 0]
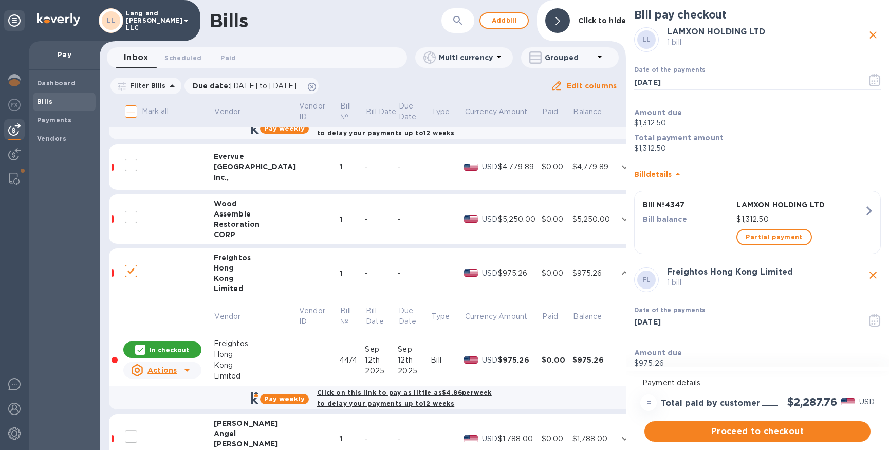
click at [365, 175] on td "-" at bounding box center [381, 167] width 33 height 46
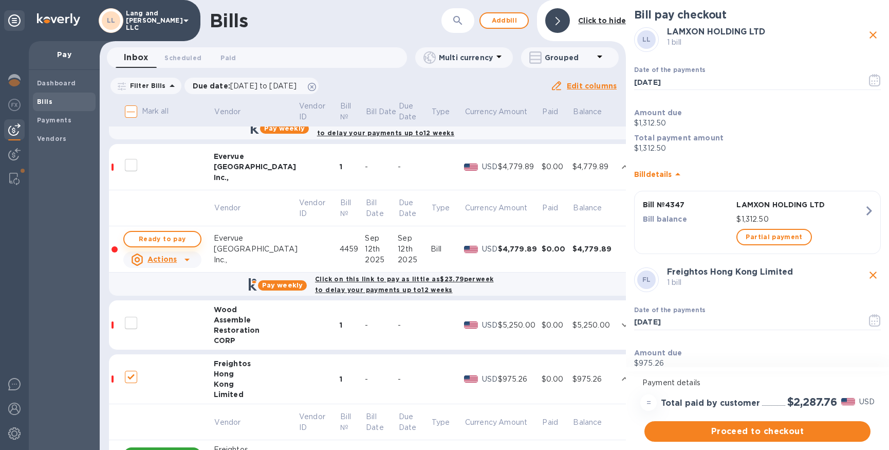
click at [165, 237] on span "Ready to pay" at bounding box center [163, 239] width 60 height 12
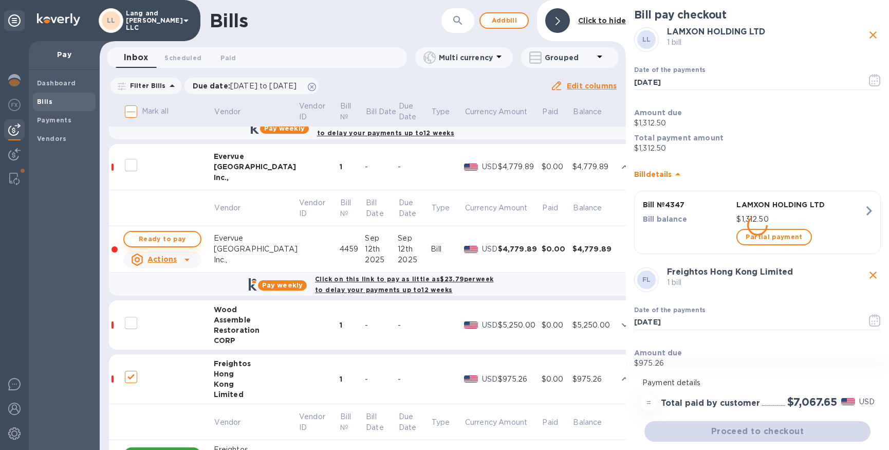
checkbox input "true"
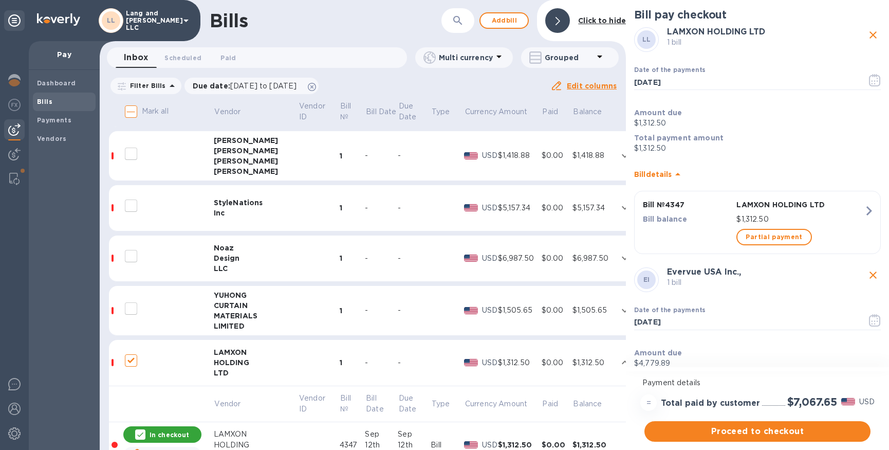
scroll to position [141, 0]
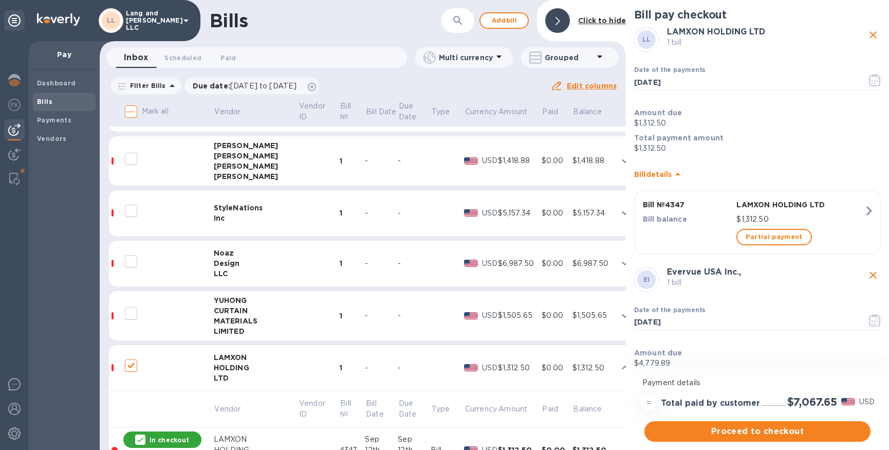
click at [365, 302] on td "-" at bounding box center [381, 316] width 33 height 50
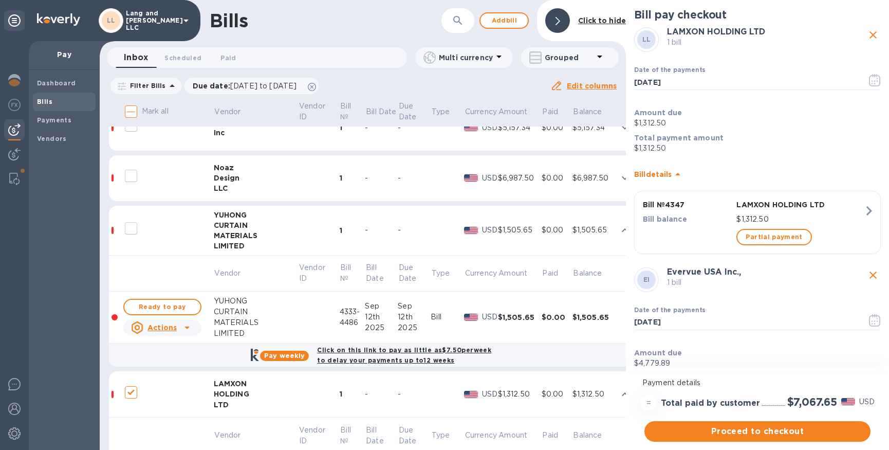
scroll to position [236, 0]
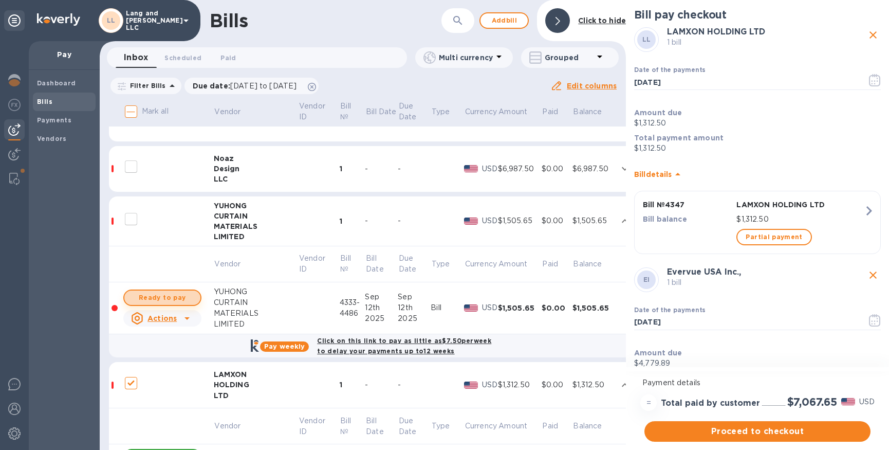
drag, startPoint x: 177, startPoint y: 298, endPoint x: 164, endPoint y: 298, distance: 12.9
click at [177, 298] on span "Ready to pay" at bounding box center [163, 297] width 60 height 12
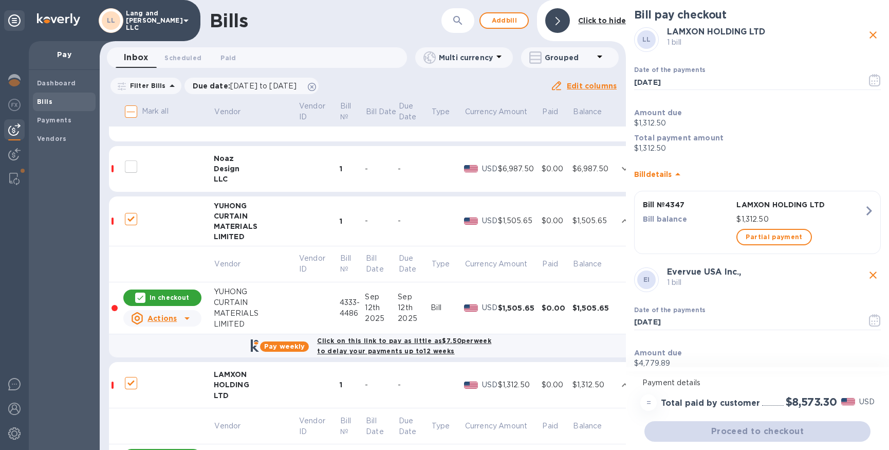
click at [163, 298] on p "In checkout" at bounding box center [170, 297] width 40 height 9
click at [169, 299] on span "Ready to pay" at bounding box center [163, 297] width 60 height 12
checkbox input "true"
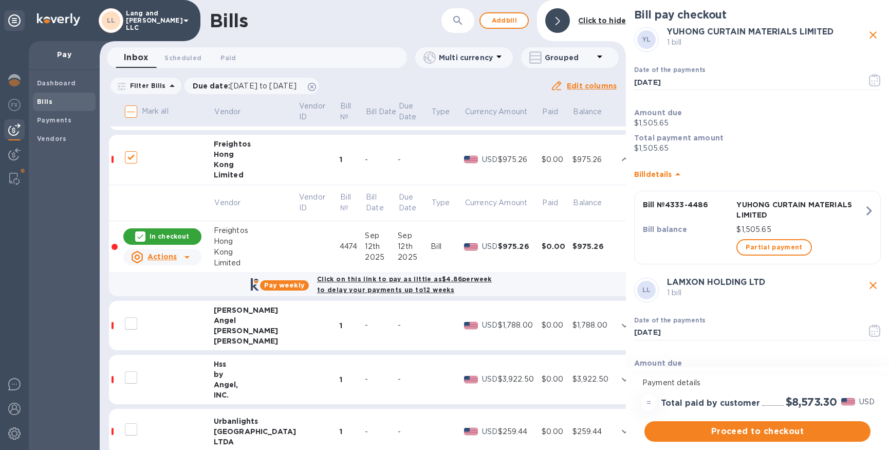
scroll to position [848, 0]
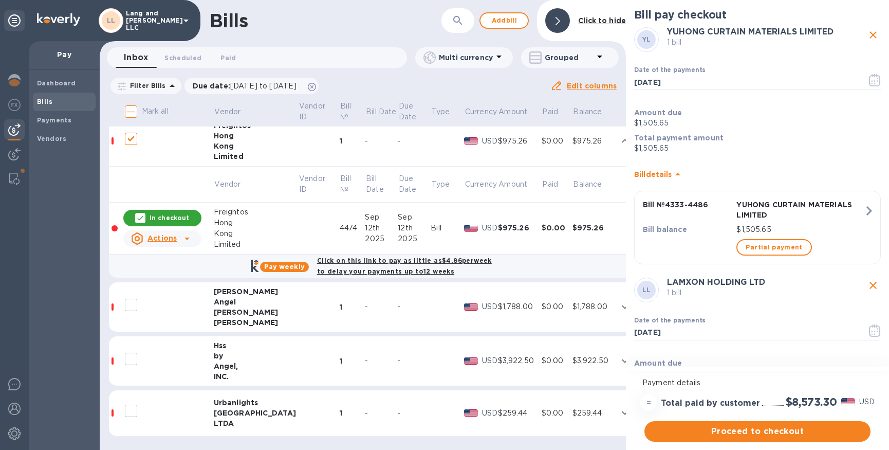
click at [298, 310] on td at bounding box center [318, 307] width 41 height 50
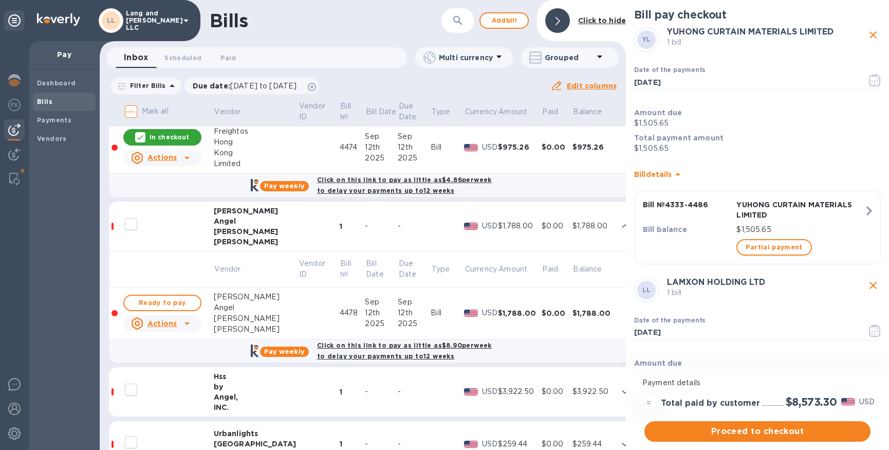
scroll to position [930, 0]
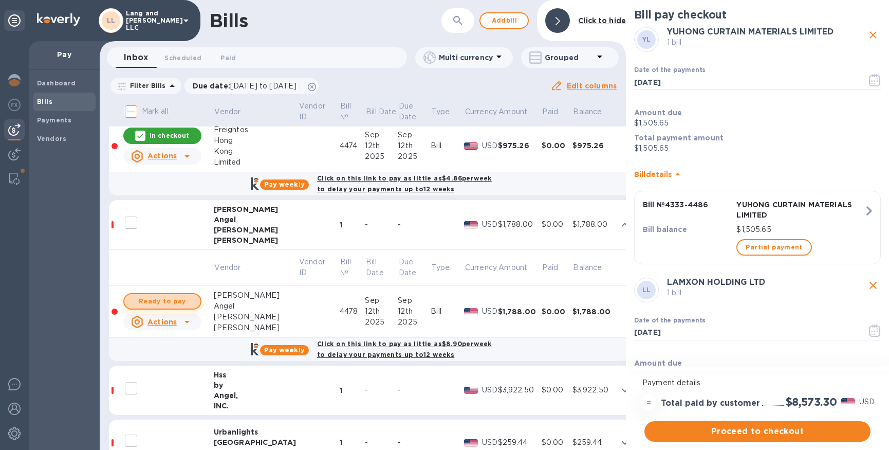
click at [179, 302] on span "Ready to pay" at bounding box center [163, 301] width 60 height 12
checkbox input "true"
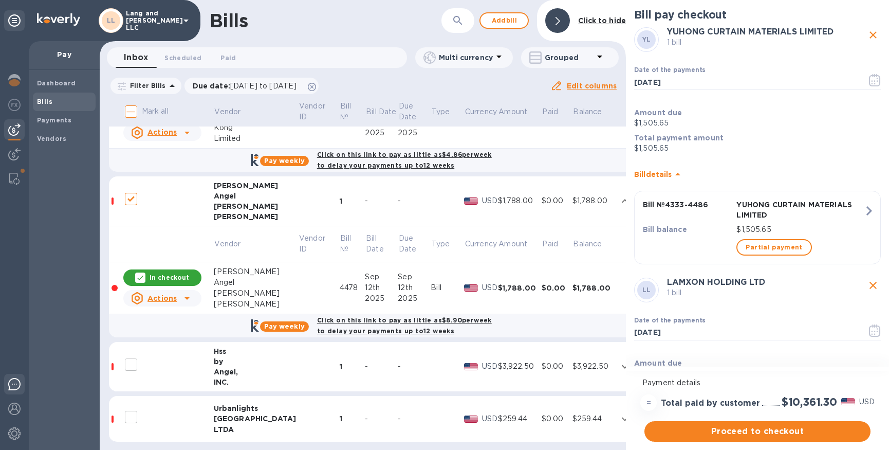
scroll to position [960, 0]
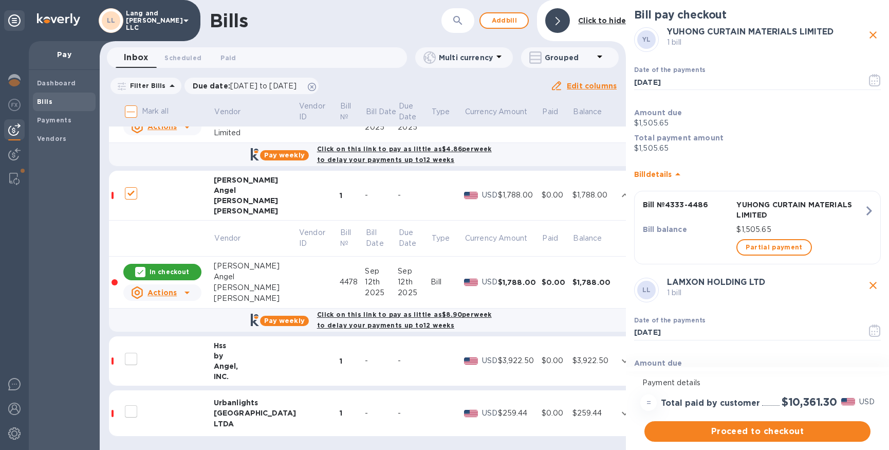
click at [298, 403] on td at bounding box center [318, 413] width 41 height 46
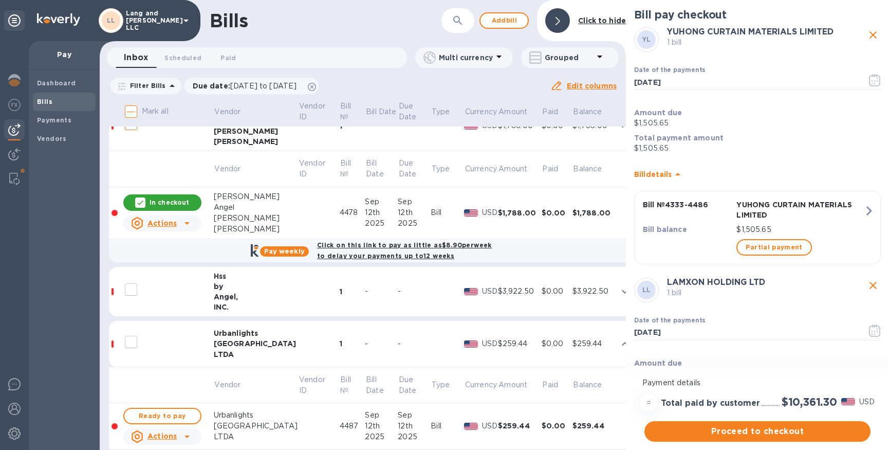
scroll to position [1066, 0]
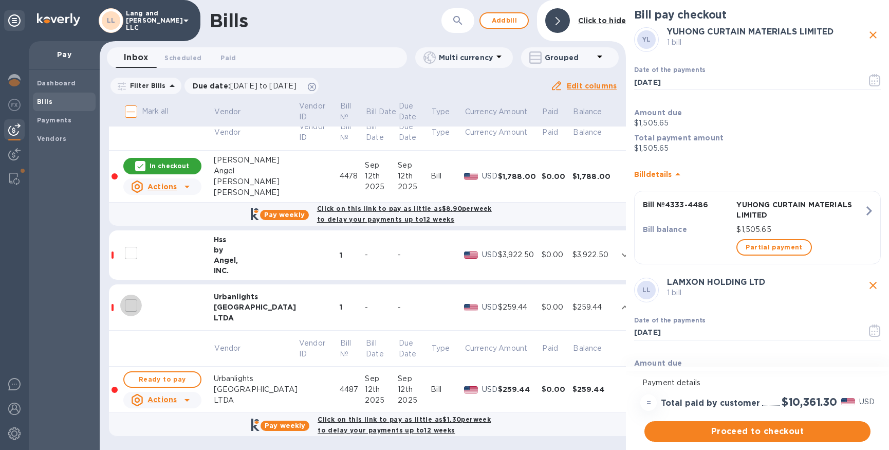
click at [129, 305] on input "decorative checkbox" at bounding box center [131, 306] width 22 height 22
click at [126, 307] on input "decorative checkbox" at bounding box center [131, 306] width 22 height 22
checkbox input "false"
click at [59, 80] on b "Dashboard" at bounding box center [56, 83] width 39 height 8
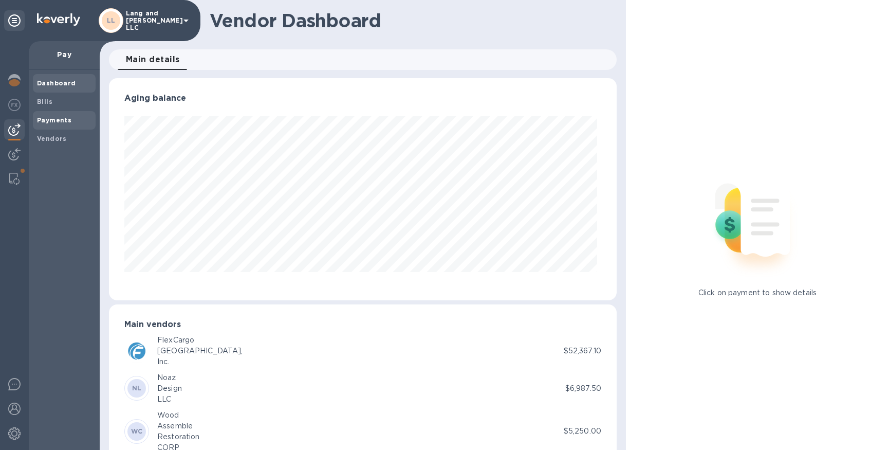
scroll to position [222, 504]
click at [50, 102] on b "Bills" at bounding box center [44, 102] width 15 height 8
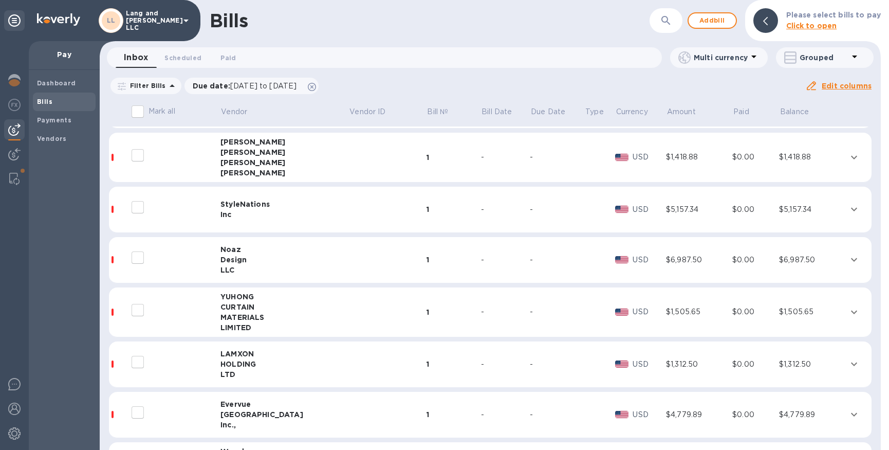
scroll to position [147, 0]
click at [349, 255] on td at bounding box center [388, 258] width 78 height 46
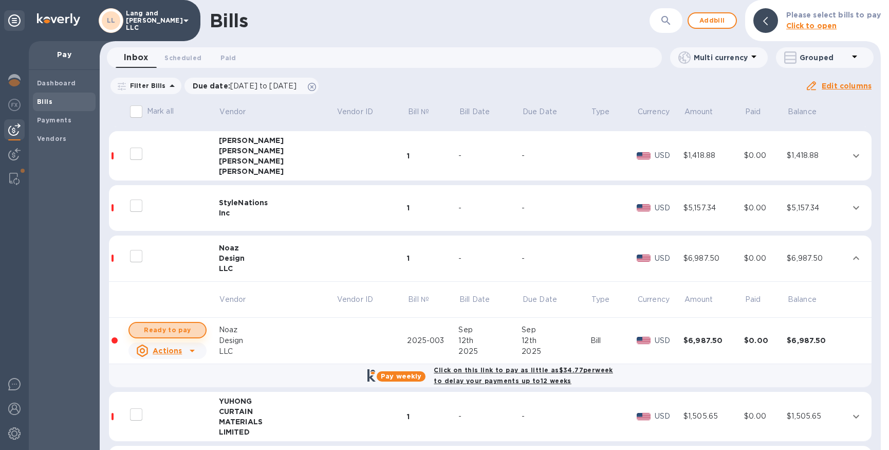
click at [165, 333] on span "Ready to pay" at bounding box center [168, 330] width 60 height 12
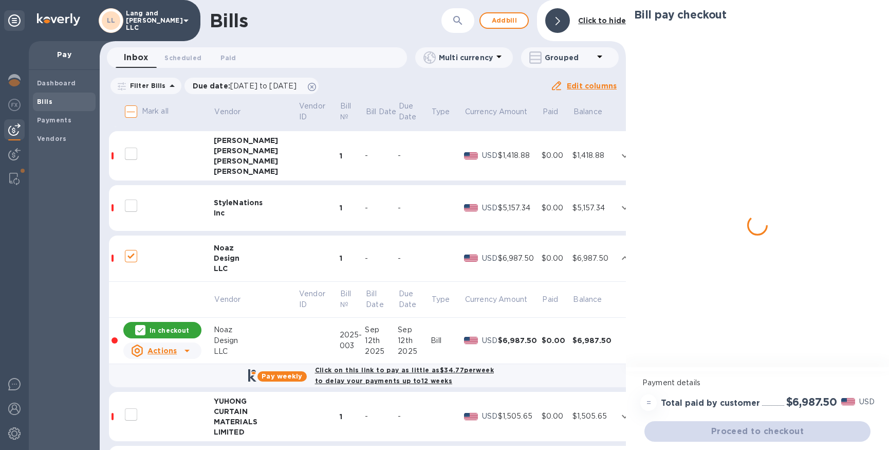
checkbox input "true"
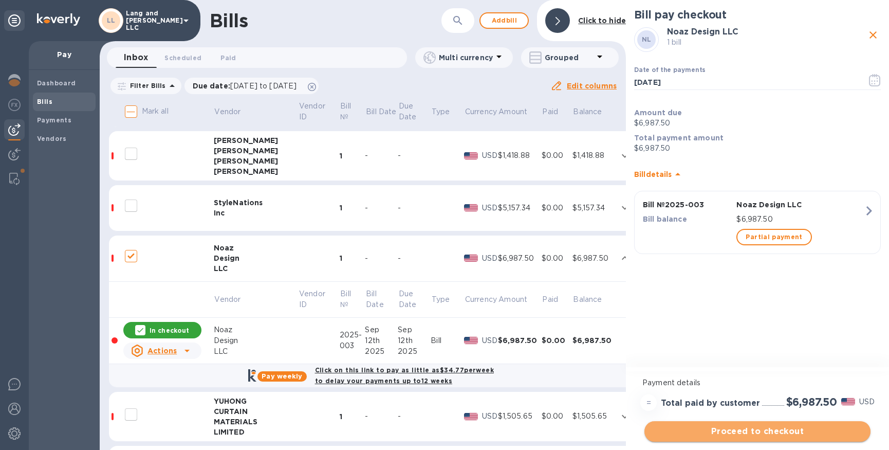
click at [742, 439] on button "Proceed to checkout" at bounding box center [758, 431] width 226 height 21
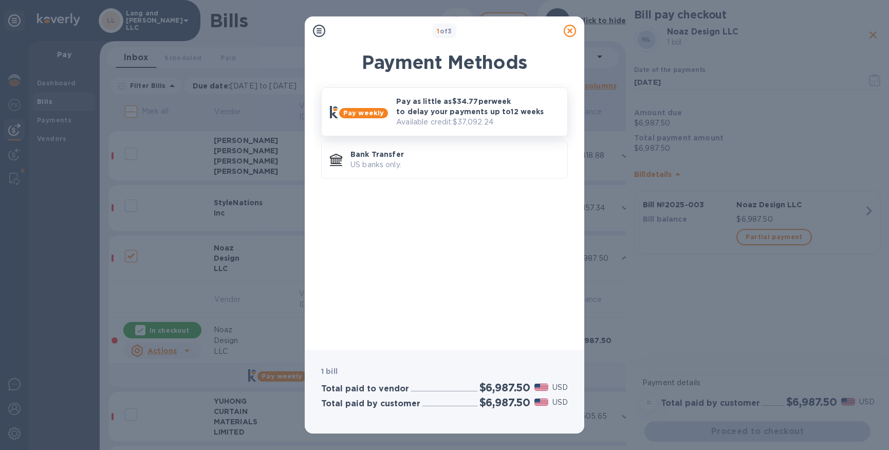
click at [414, 115] on p "Pay as little as $34.77 per week to delay your payments up to 12 weeks" at bounding box center [477, 106] width 163 height 21
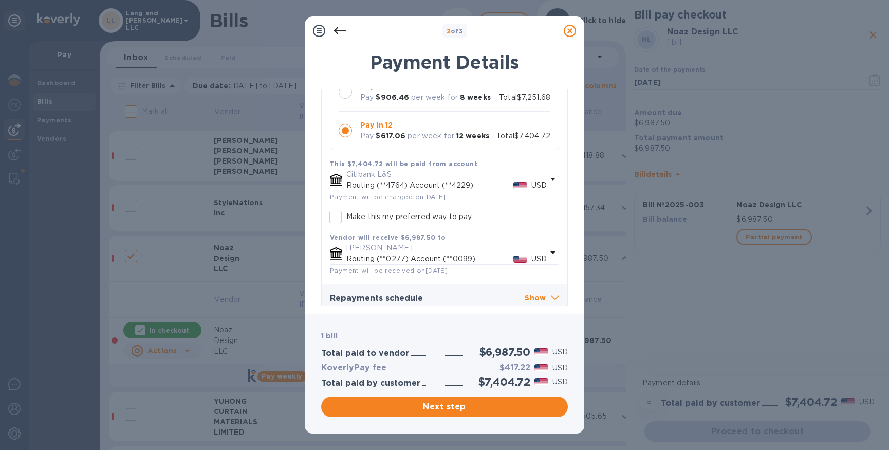
scroll to position [166, 0]
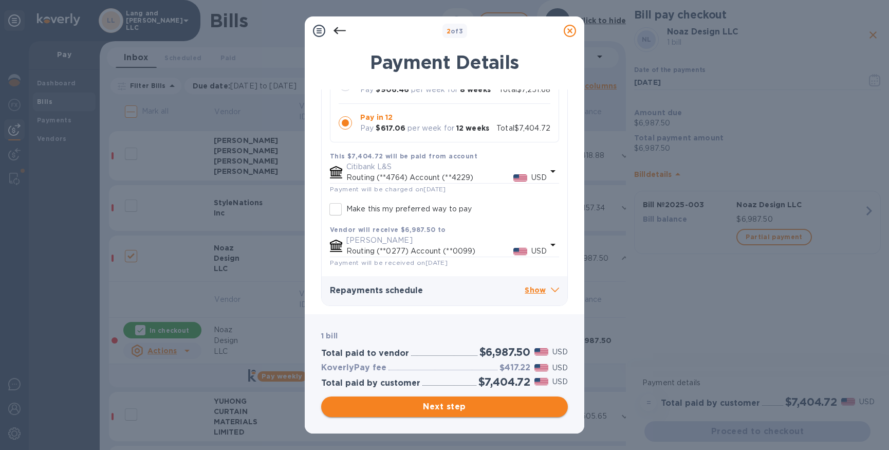
click at [464, 408] on span "Next step" at bounding box center [445, 406] width 230 height 12
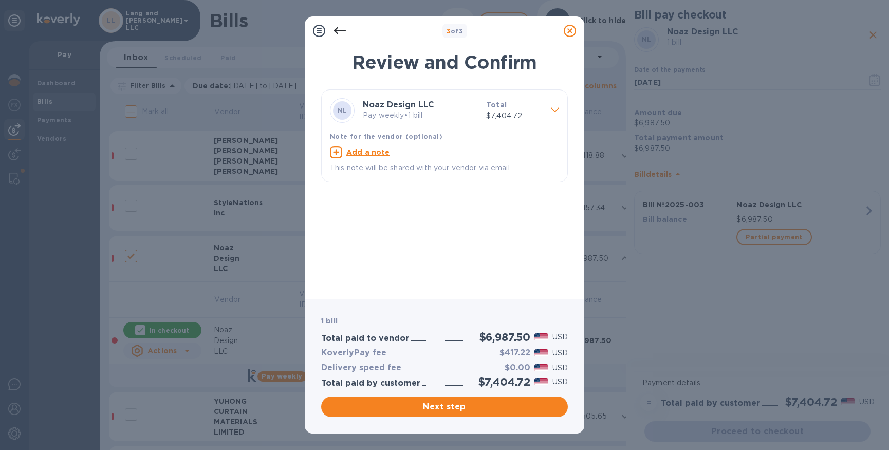
click at [434, 408] on span "Next step" at bounding box center [445, 406] width 230 height 12
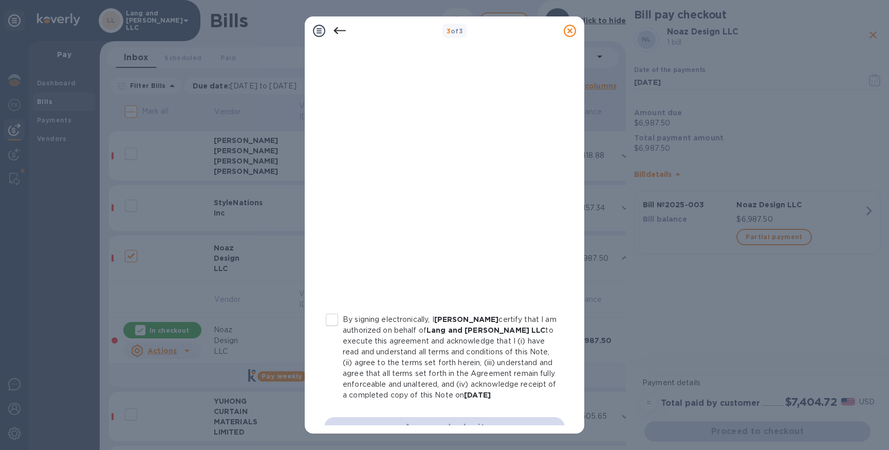
scroll to position [136, 0]
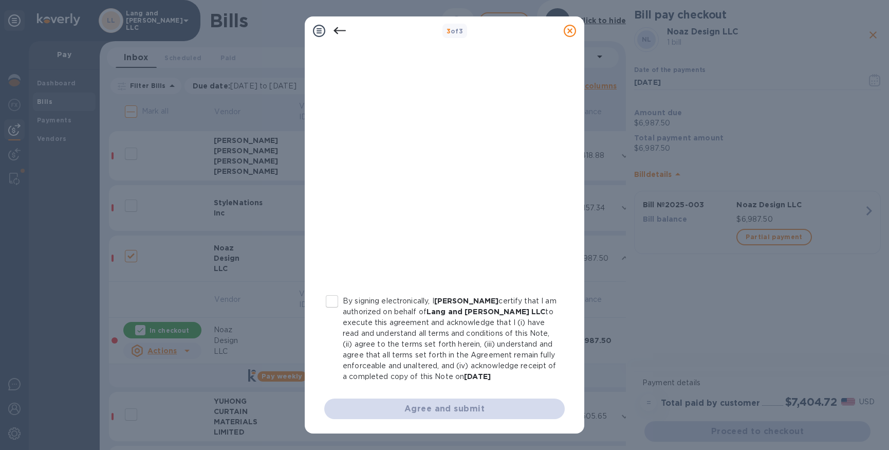
click at [338, 290] on input "By signing electronically, I Marcus Schwander certify that I am authorized on b…" at bounding box center [332, 301] width 22 height 22
checkbox input "true"
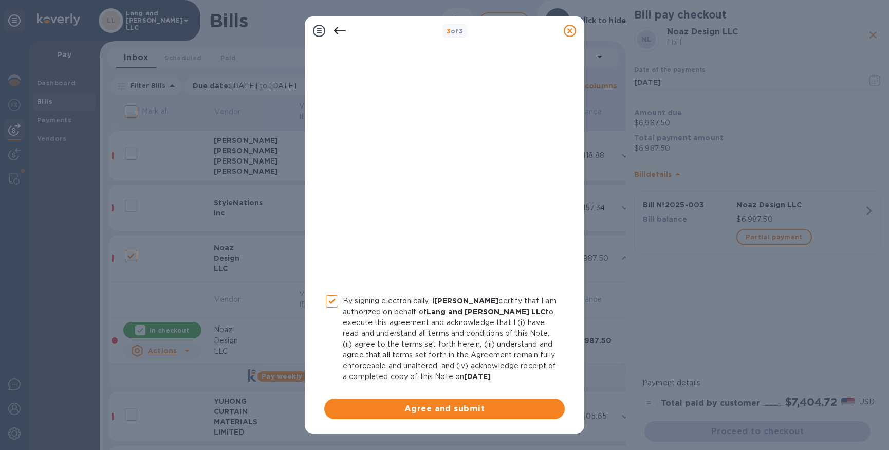
click at [424, 408] on span "Agree and submit" at bounding box center [445, 409] width 224 height 12
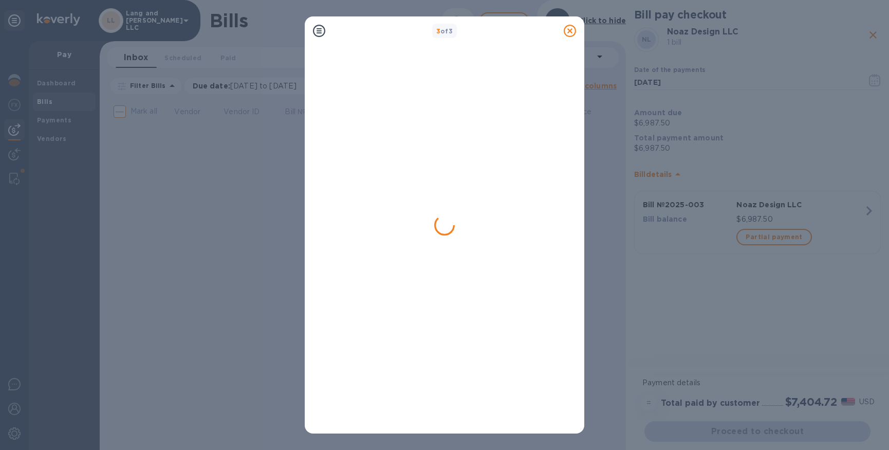
scroll to position [0, 0]
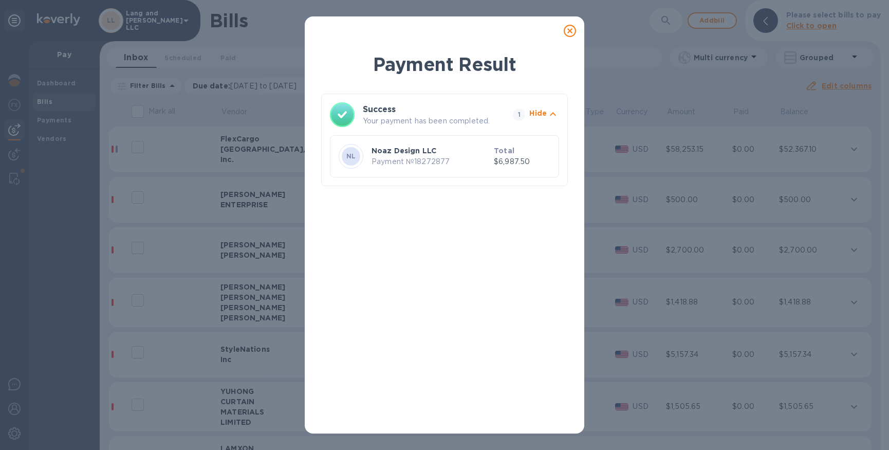
click at [571, 30] on icon at bounding box center [570, 31] width 12 height 12
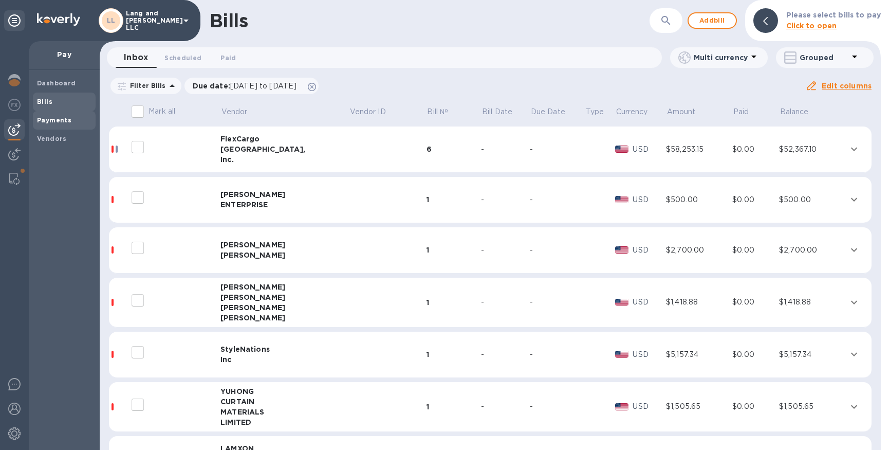
click at [63, 123] on b "Payments" at bounding box center [54, 120] width 34 height 8
